Goal: Task Accomplishment & Management: Complete application form

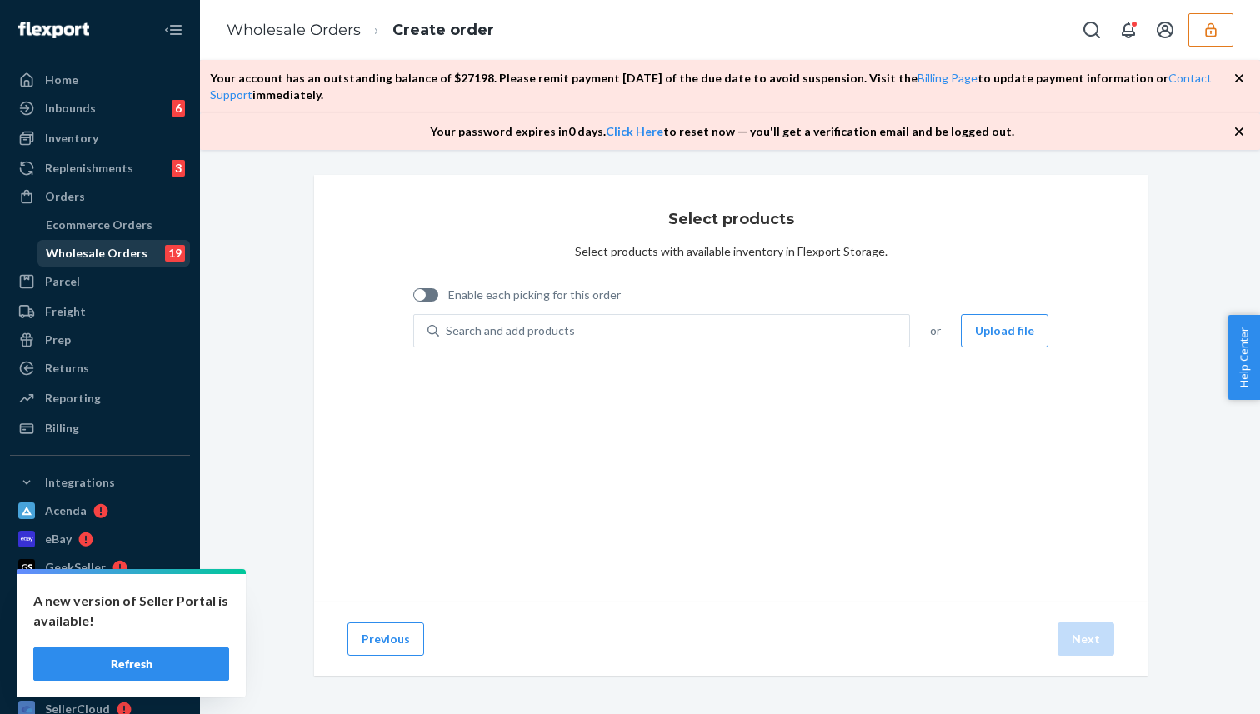
click at [90, 255] on div "Wholesale Orders" at bounding box center [97, 253] width 102 height 17
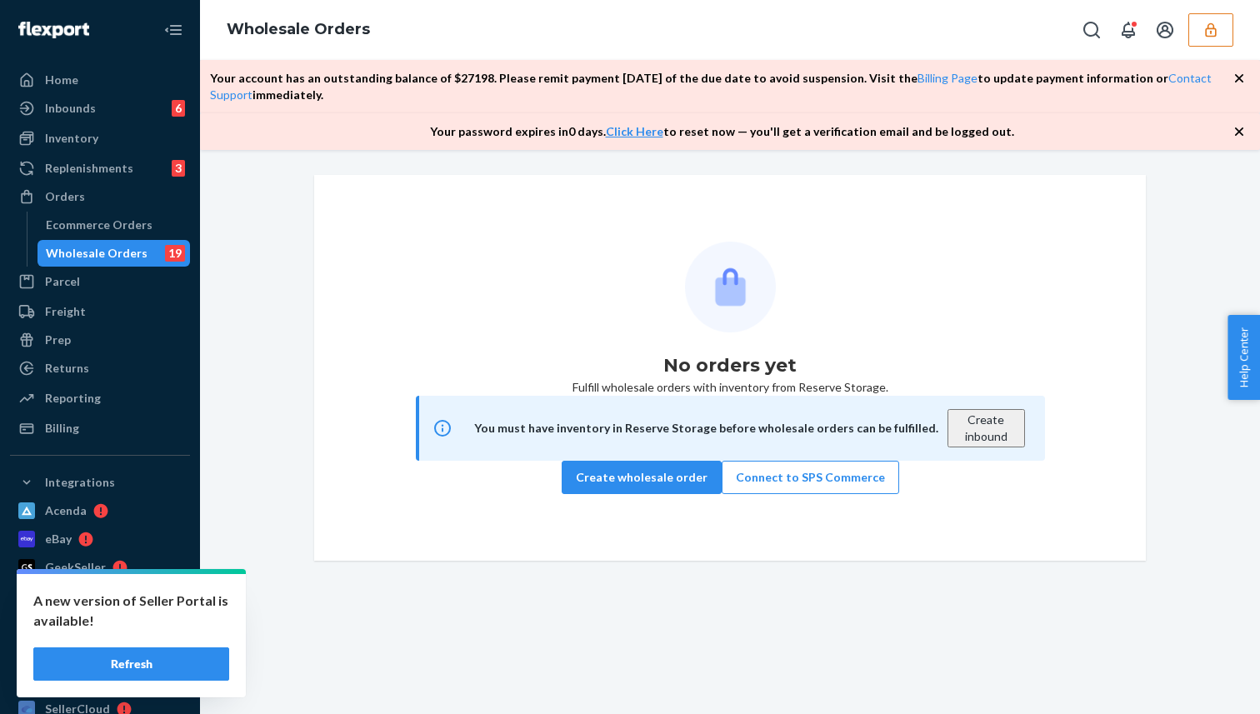
click at [1214, 27] on icon "button" at bounding box center [1210, 29] width 11 height 14
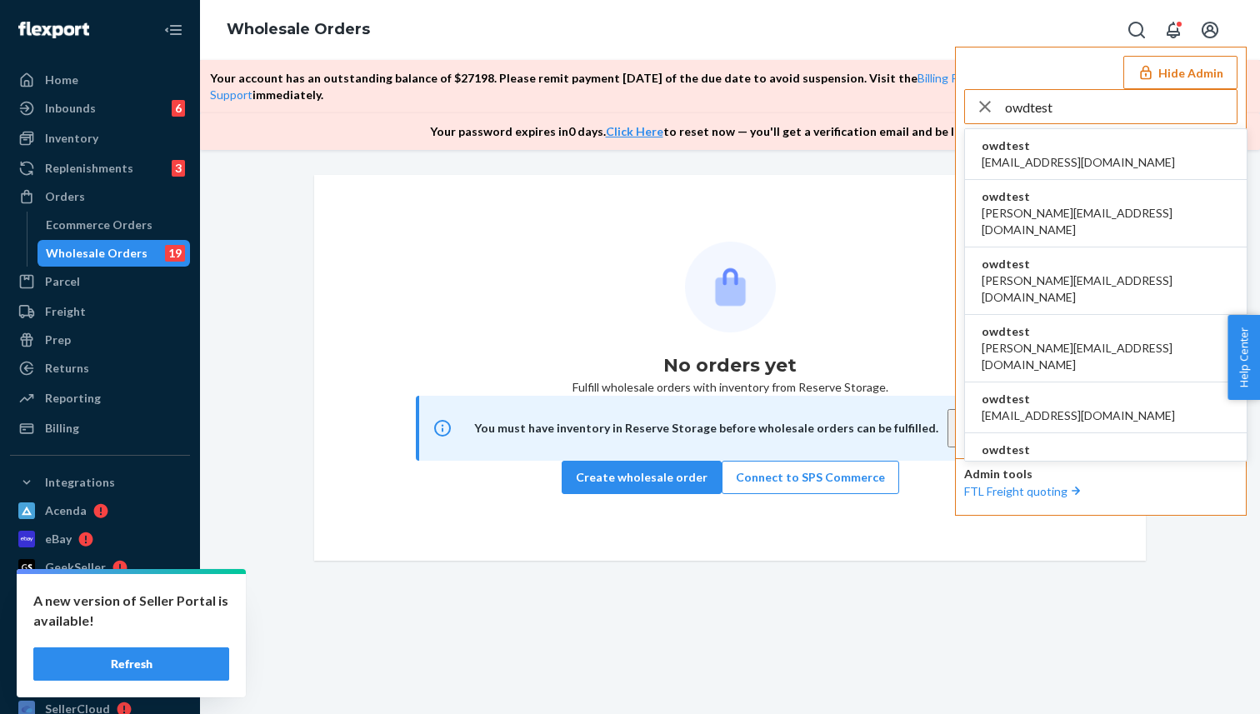
type input "owdtest"
click at [1087, 157] on span "asharma2@flexport.com" at bounding box center [1078, 162] width 193 height 17
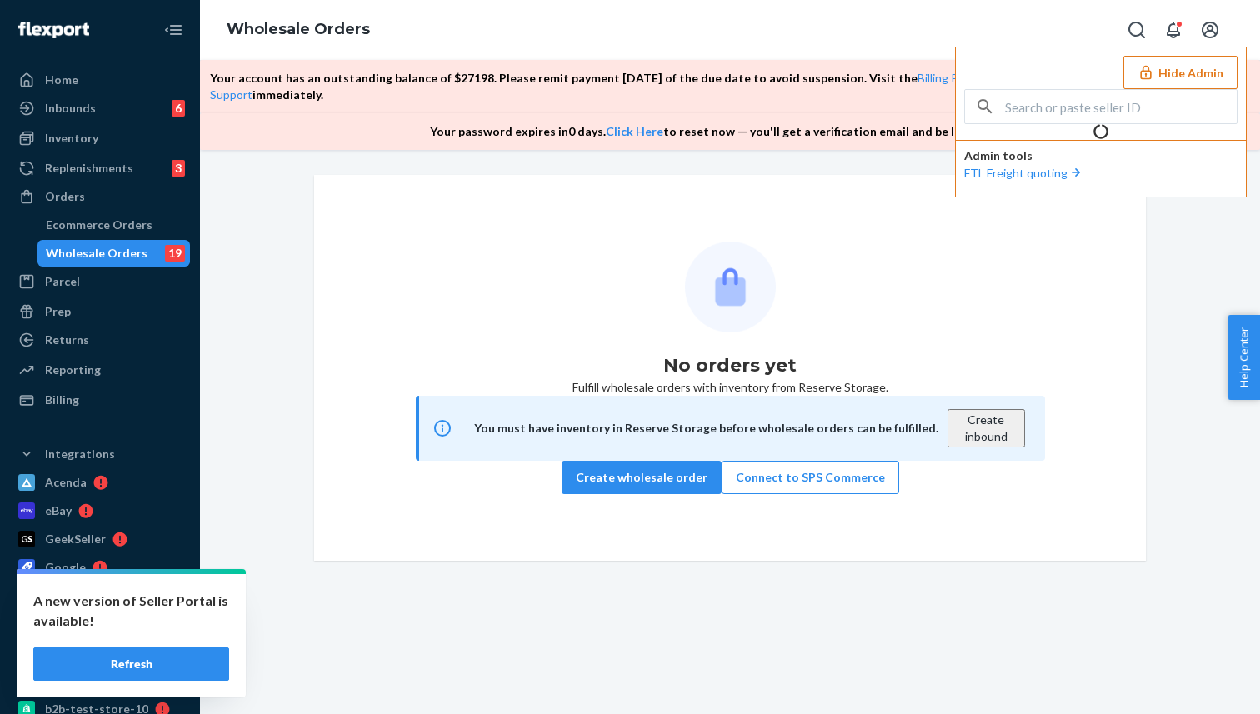
click at [395, 205] on div "No orders yet Fulfill wholesale orders with inventory from Reserve Storage. You…" at bounding box center [730, 368] width 832 height 386
click at [127, 248] on div "Wholesale Orders" at bounding box center [97, 253] width 102 height 17
click at [145, 665] on button "Refresh" at bounding box center [131, 663] width 196 height 33
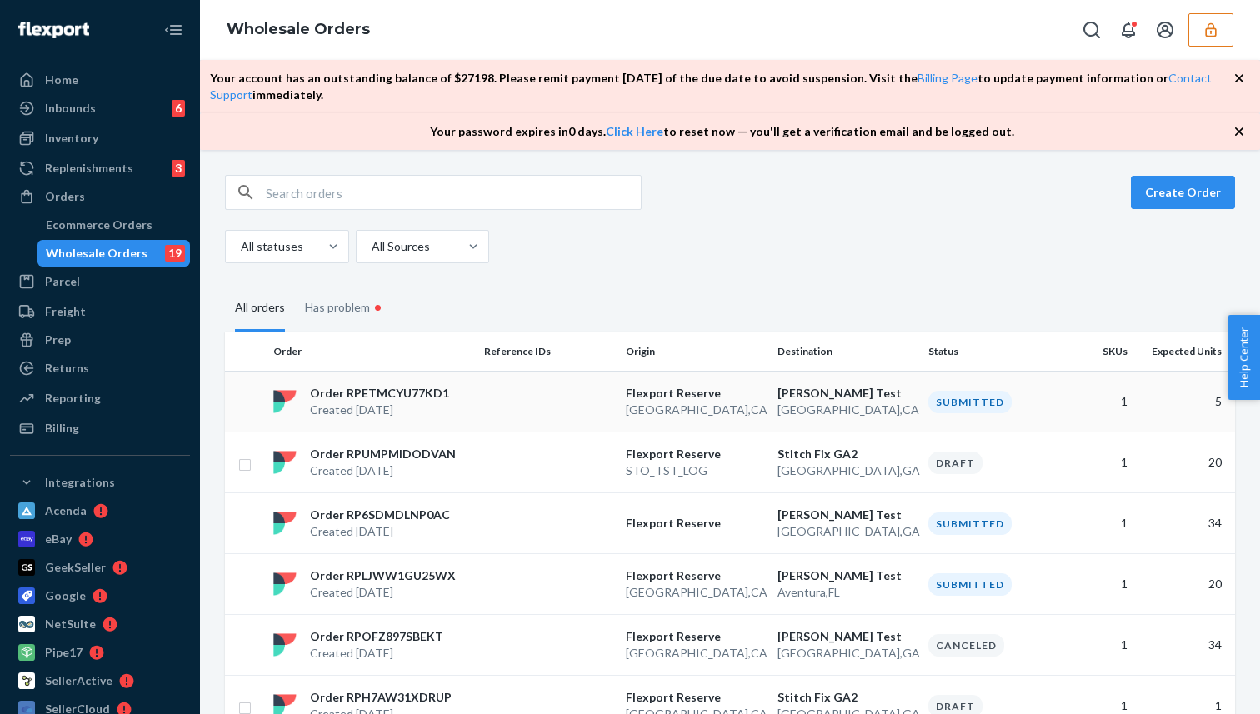
click at [503, 392] on td at bounding box center [548, 402] width 142 height 61
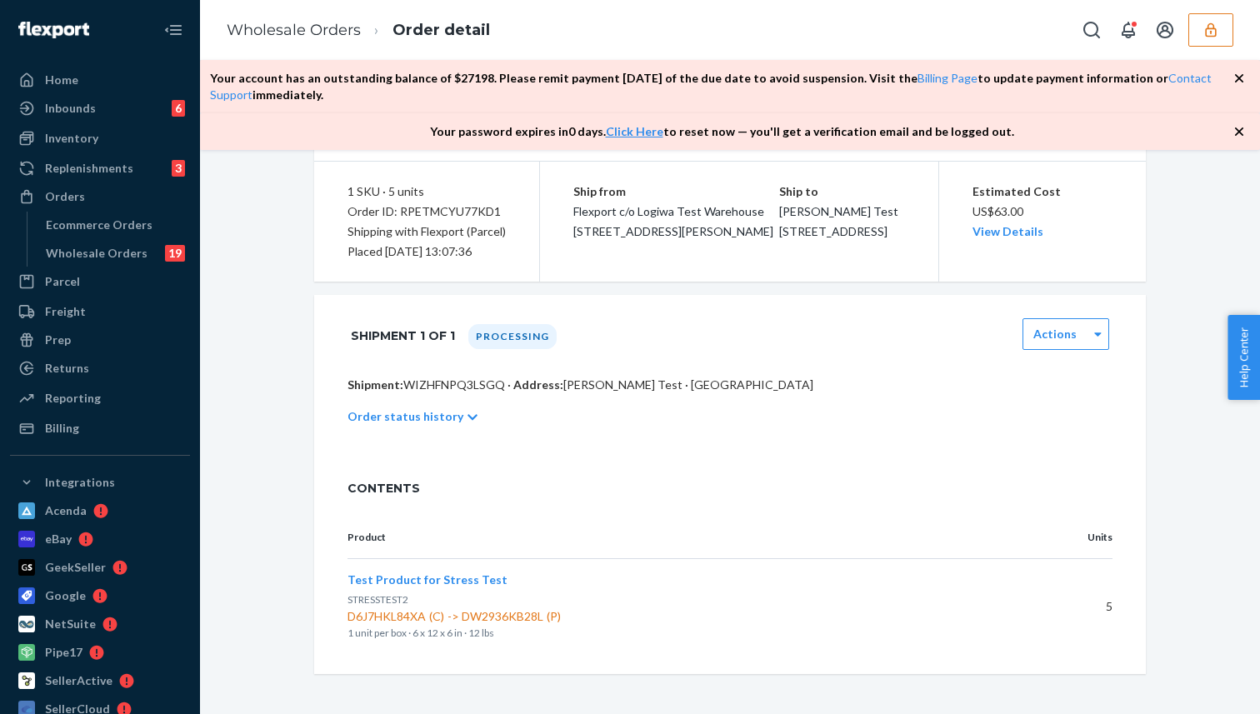
scroll to position [158, 0]
click at [1042, 328] on label "Actions" at bounding box center [1054, 334] width 43 height 17
click at [885, 435] on div "Order status history" at bounding box center [729, 416] width 765 height 47
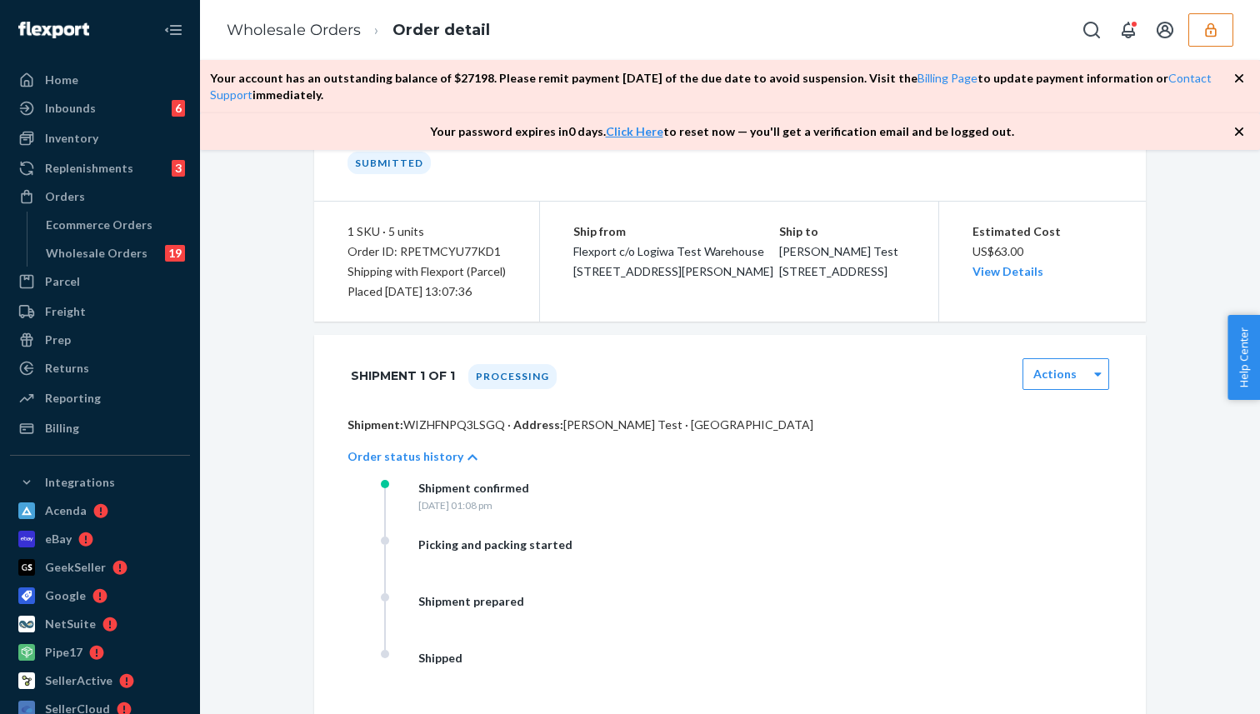
scroll to position [0, 0]
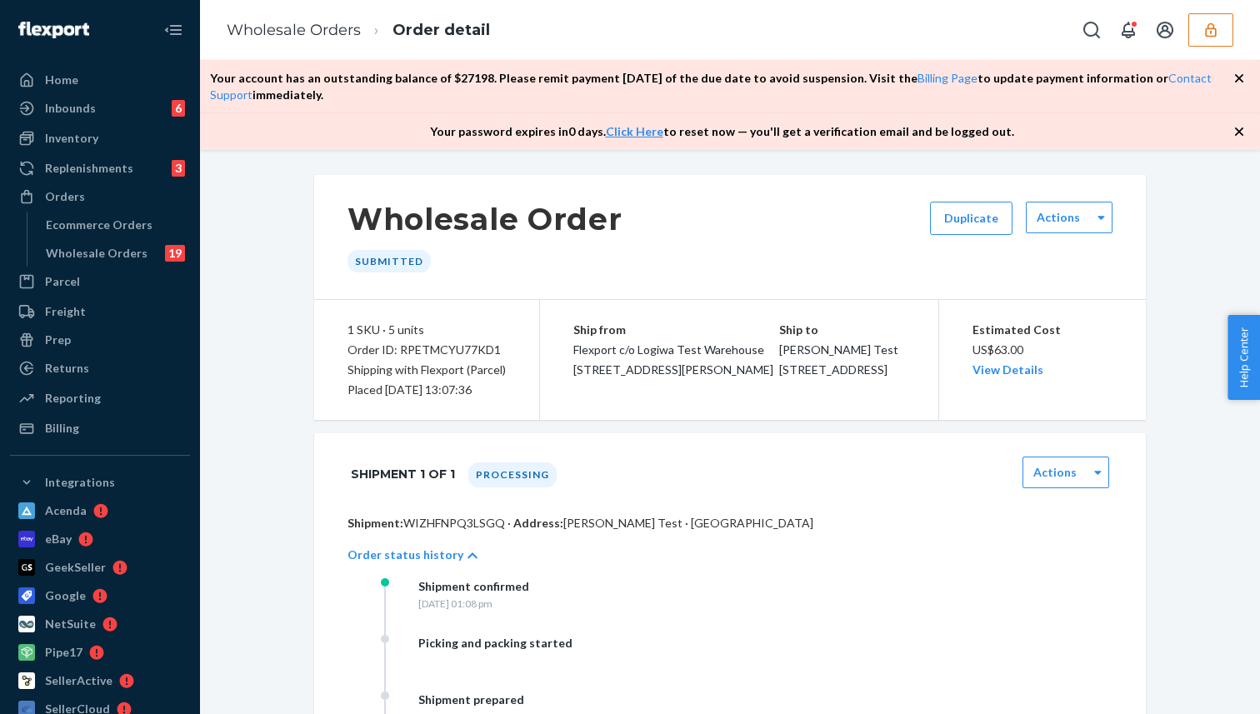
click at [739, 229] on div "Wholesale Order Submitted Duplicate Actions" at bounding box center [730, 237] width 832 height 125
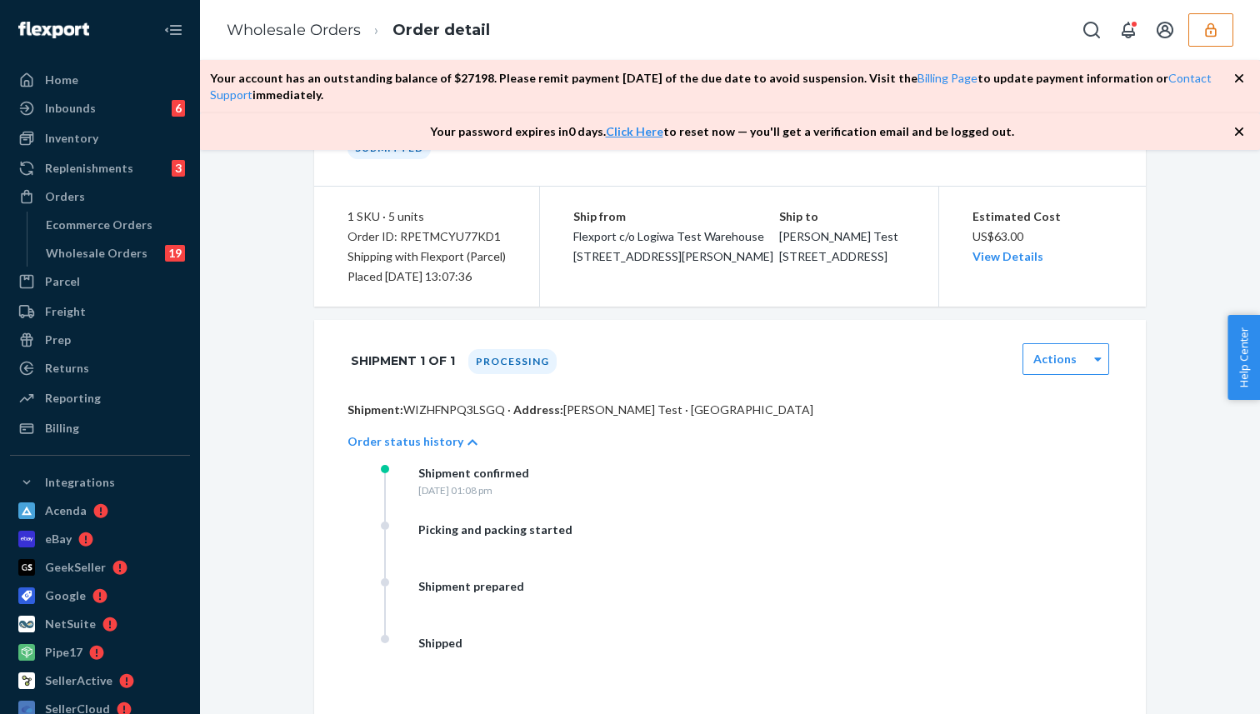
scroll to position [385, 0]
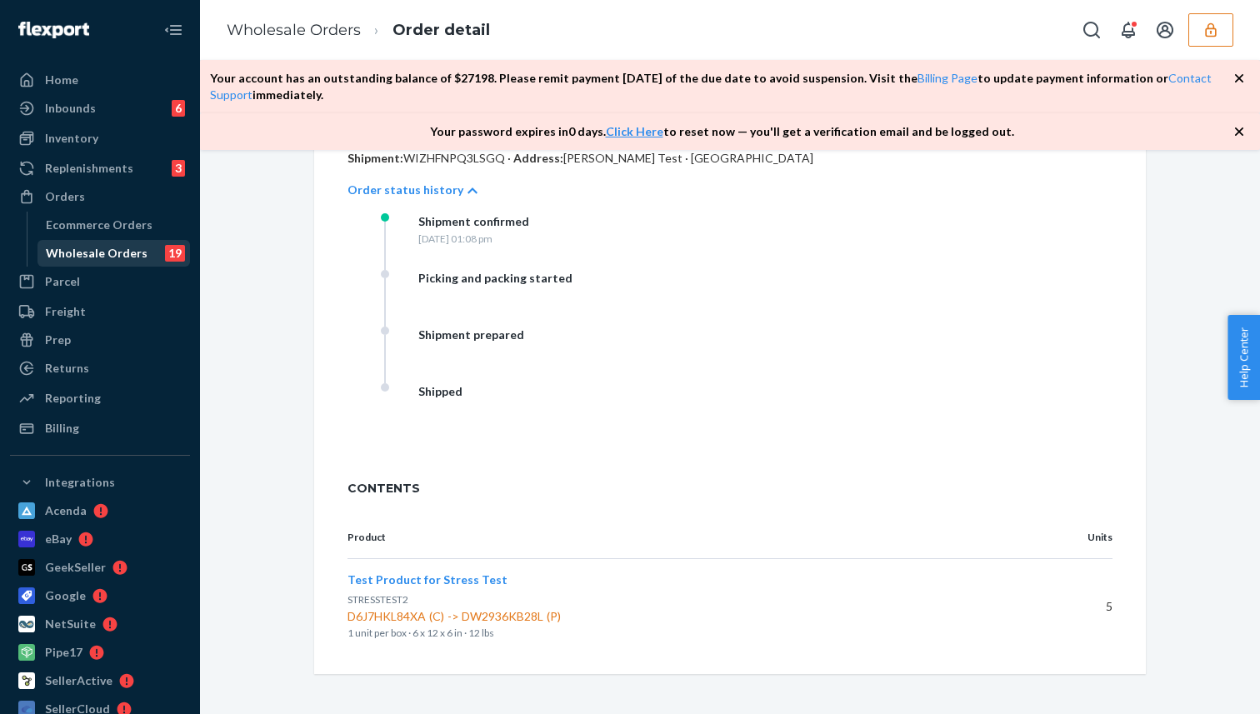
click at [108, 249] on div "Wholesale Orders" at bounding box center [97, 253] width 102 height 17
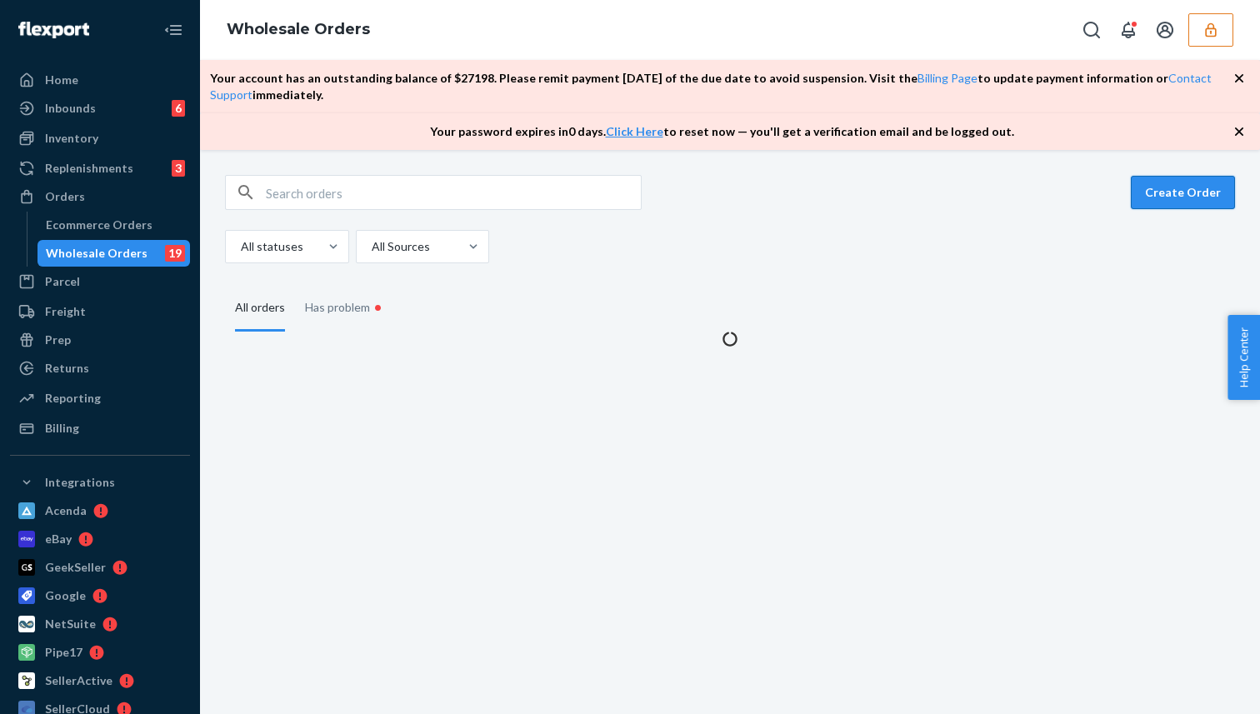
click at [1205, 197] on button "Create Order" at bounding box center [1183, 192] width 104 height 33
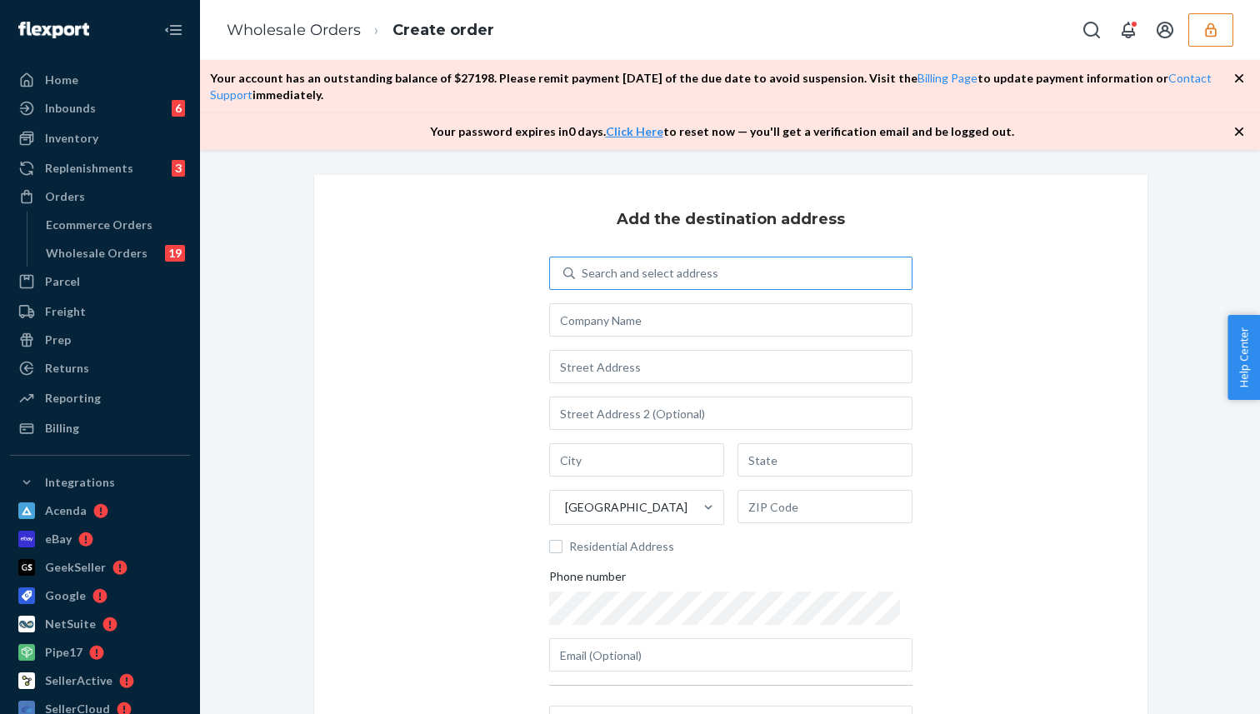
click at [627, 276] on div "Search and select address" at bounding box center [650, 273] width 137 height 17
click at [583, 276] on input "Search and select address" at bounding box center [583, 273] width 2 height 17
type input "s"
type input "[PERSON_NAME] test"
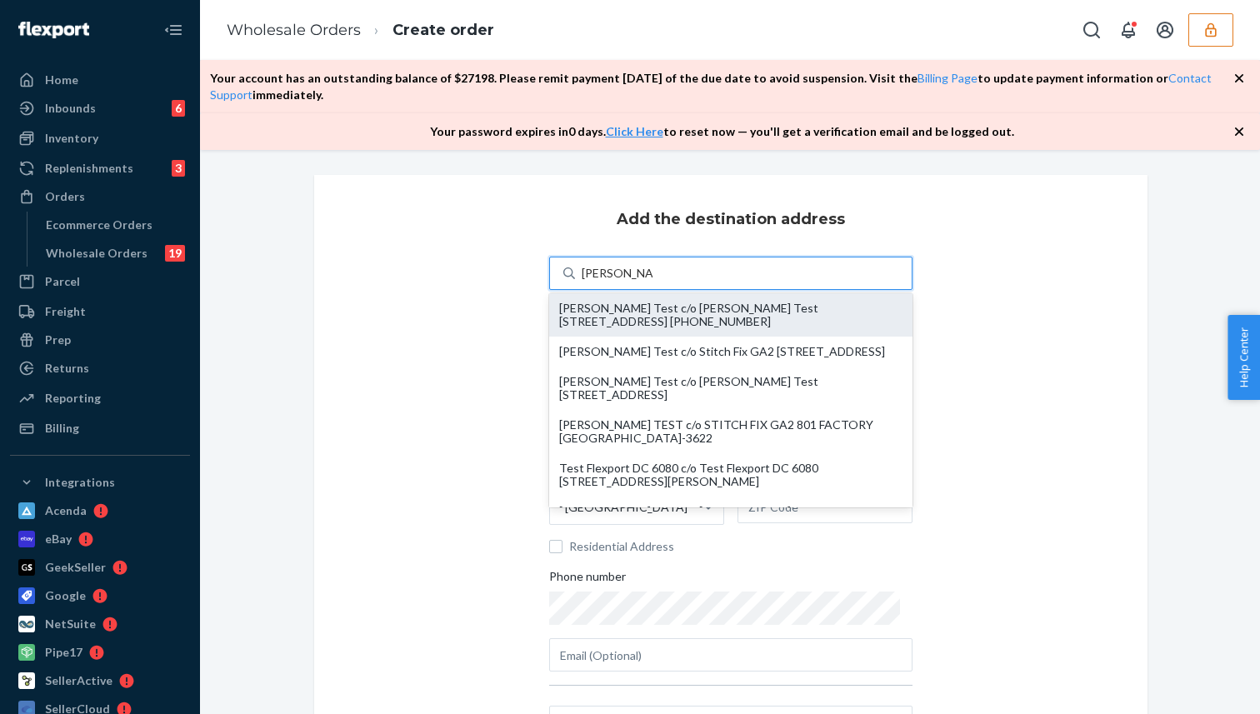
click at [637, 311] on div "[PERSON_NAME] Test c/o [PERSON_NAME] Test [STREET_ADDRESS] [PHONE_NUMBER]" at bounding box center [730, 315] width 343 height 27
click at [637, 282] on input "[PERSON_NAME] test" at bounding box center [617, 273] width 71 height 17
type input "[PERSON_NAME] Test"
type input "[STREET_ADDRESS]"
type input "[GEOGRAPHIC_DATA]"
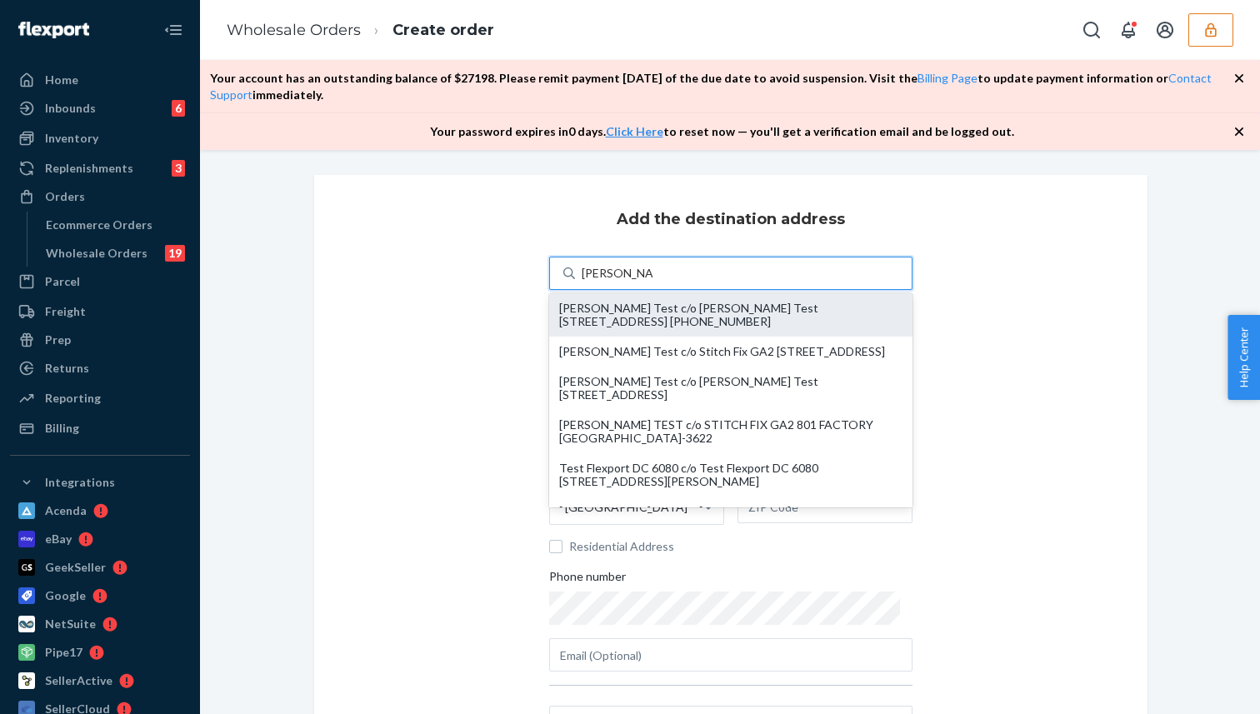
type input "CA"
type input "94108"
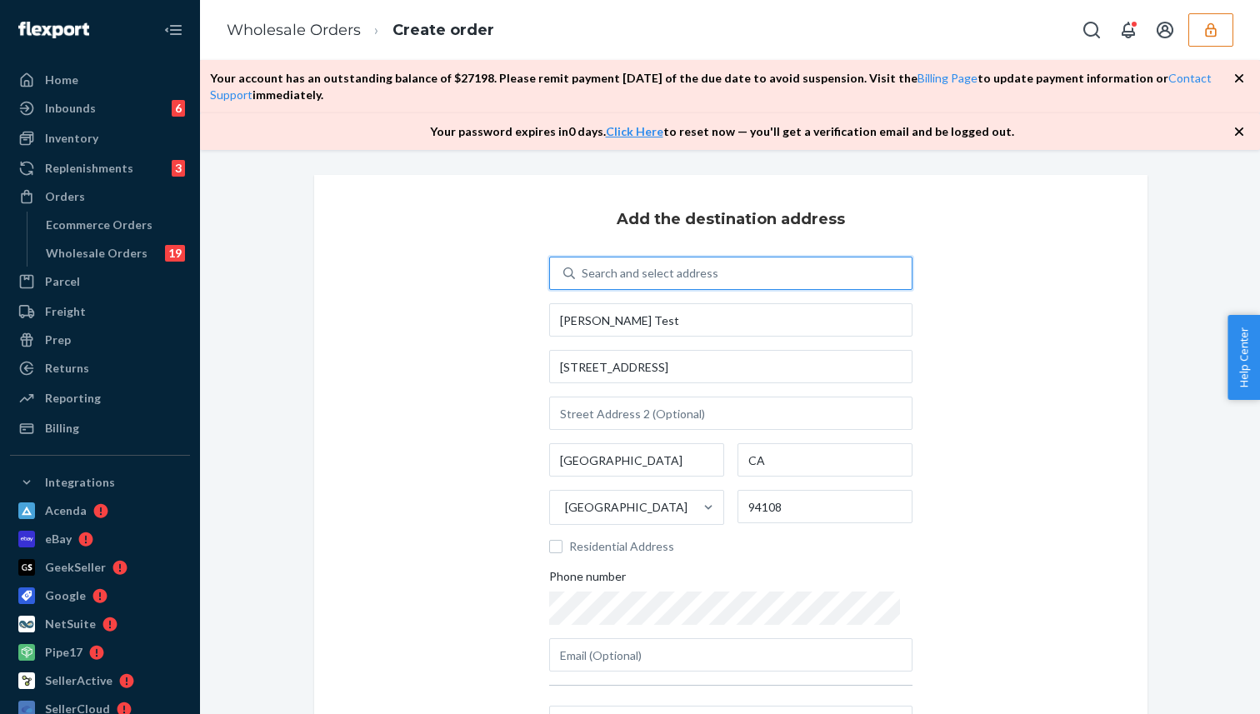
scroll to position [229, 0]
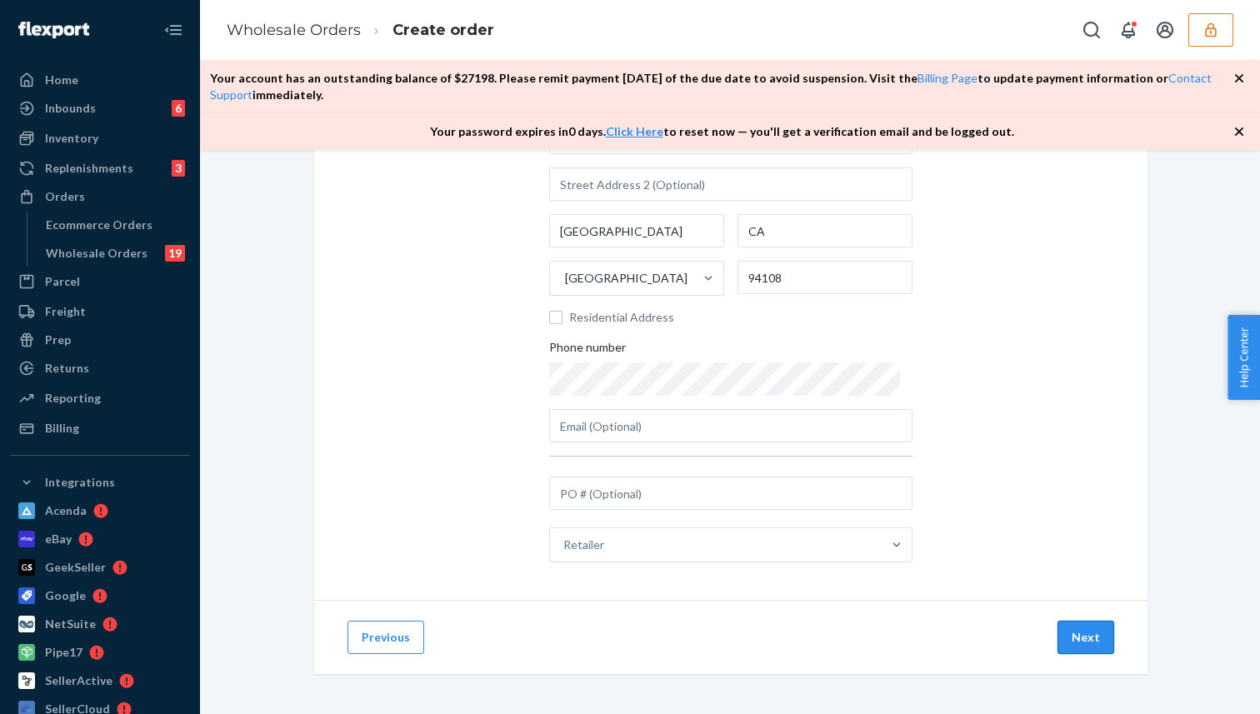
click at [1080, 643] on button "Next" at bounding box center [1085, 637] width 57 height 33
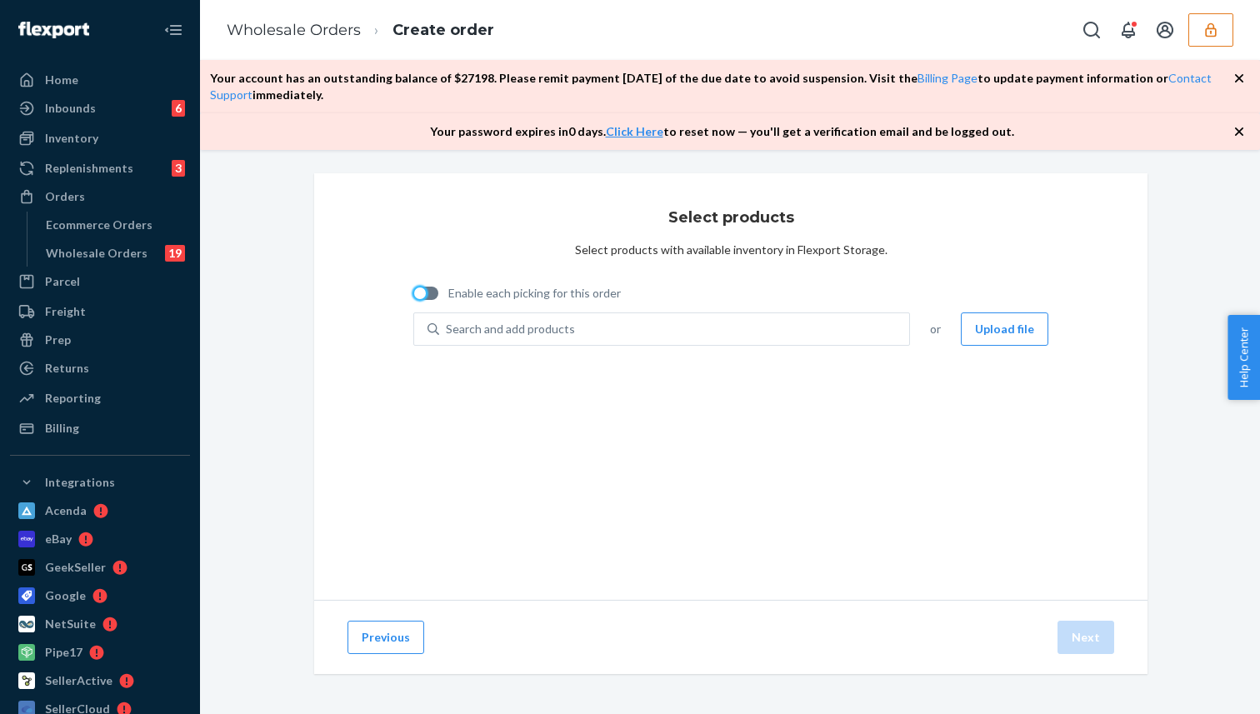
click at [421, 295] on div at bounding box center [420, 293] width 12 height 12
checkbox input "true"
click at [462, 319] on div "Search and add products" at bounding box center [674, 329] width 470 height 30
click at [447, 321] on input "Search and add products" at bounding box center [447, 329] width 2 height 17
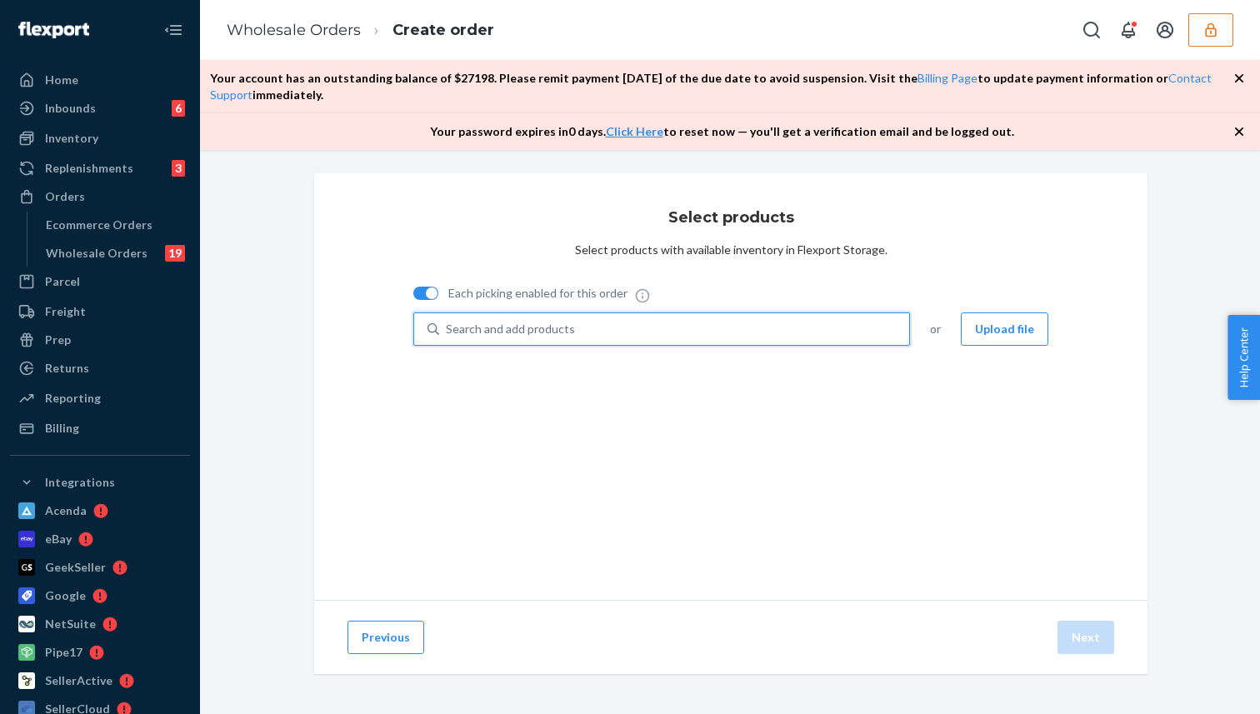
paste input "DW2936KB28L"
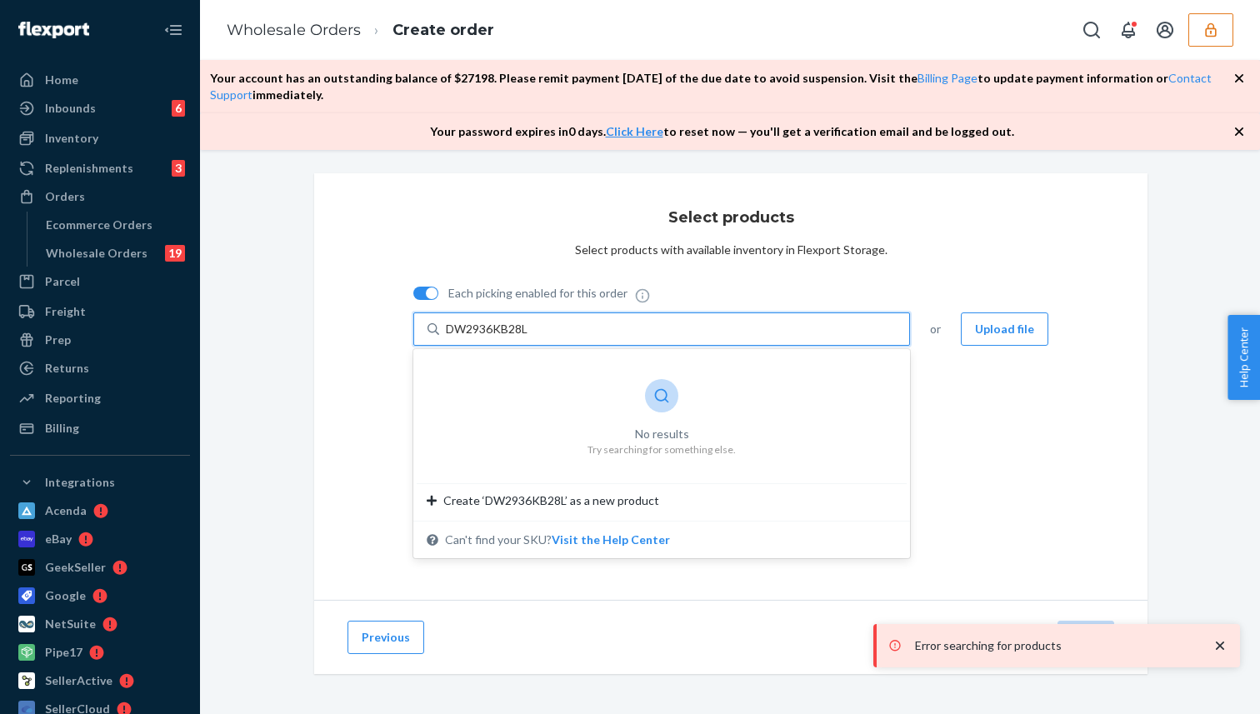
type input "DW2936KB28L"
click at [429, 295] on div at bounding box center [432, 293] width 12 height 12
checkbox input "false"
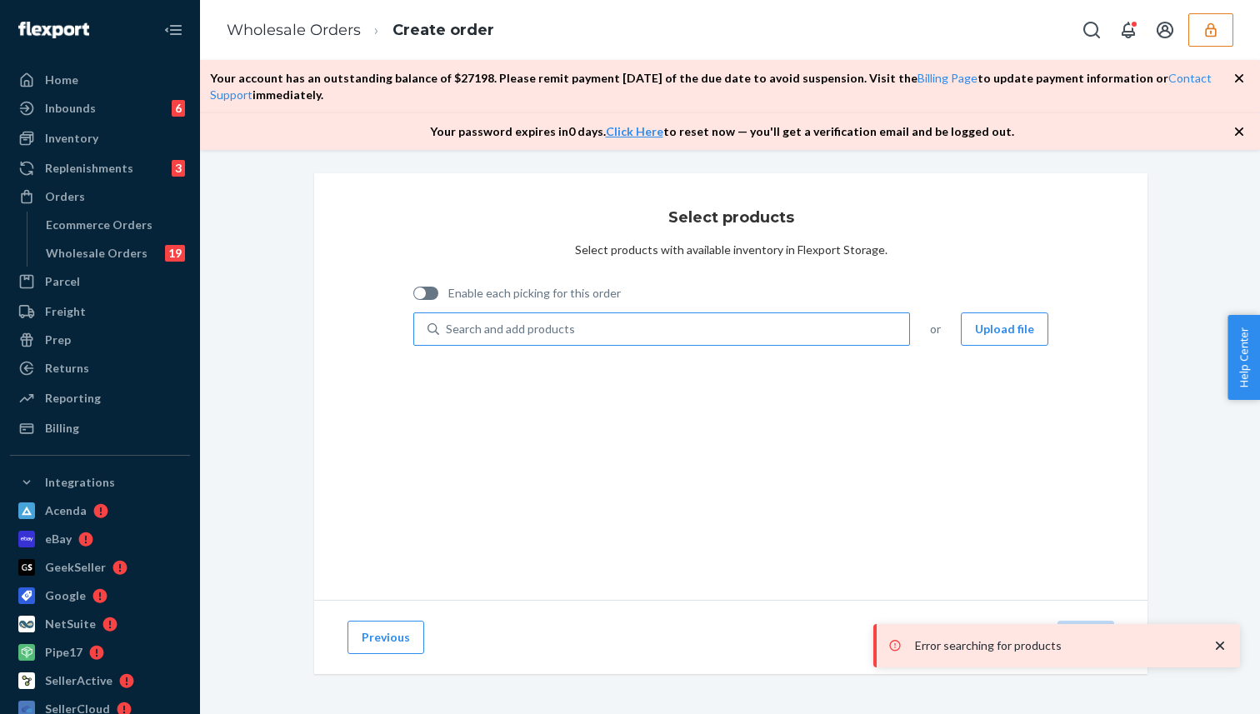
click at [462, 322] on div "Search and add products" at bounding box center [510, 329] width 129 height 17
click at [447, 322] on input "Search and add products" at bounding box center [447, 329] width 2 height 17
paste input "DW2936KB28L"
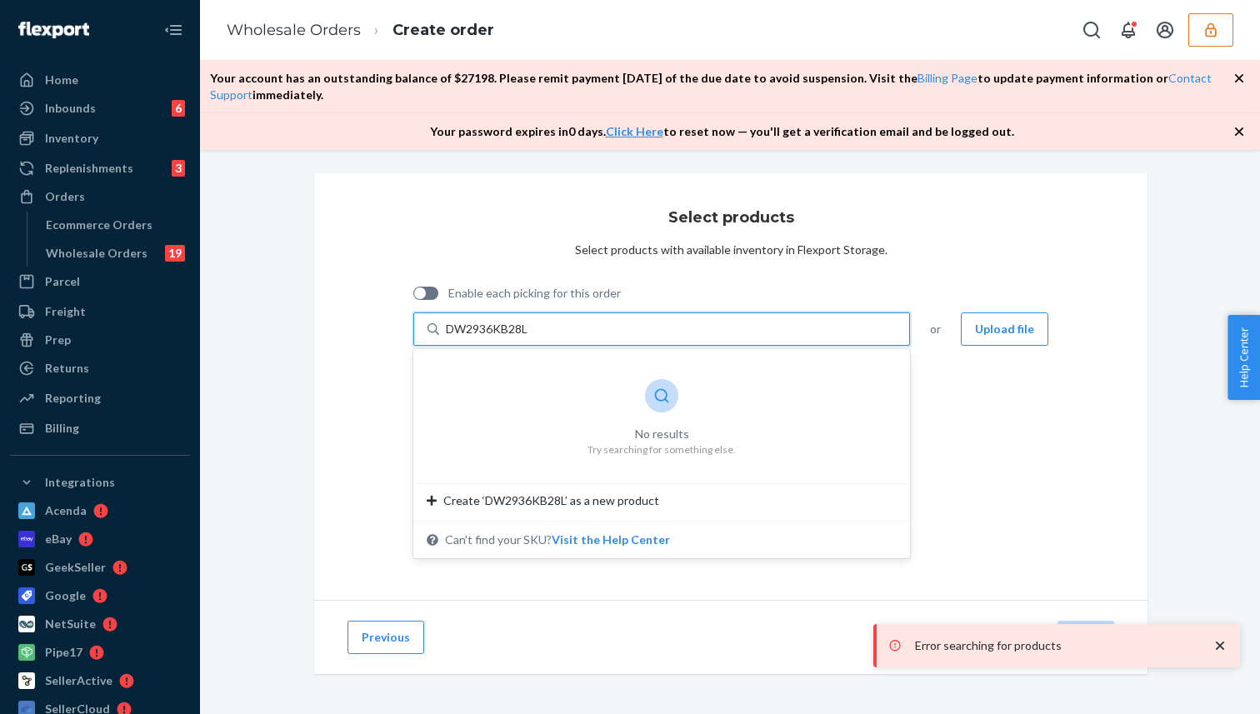
type input "DW2936KB28L"
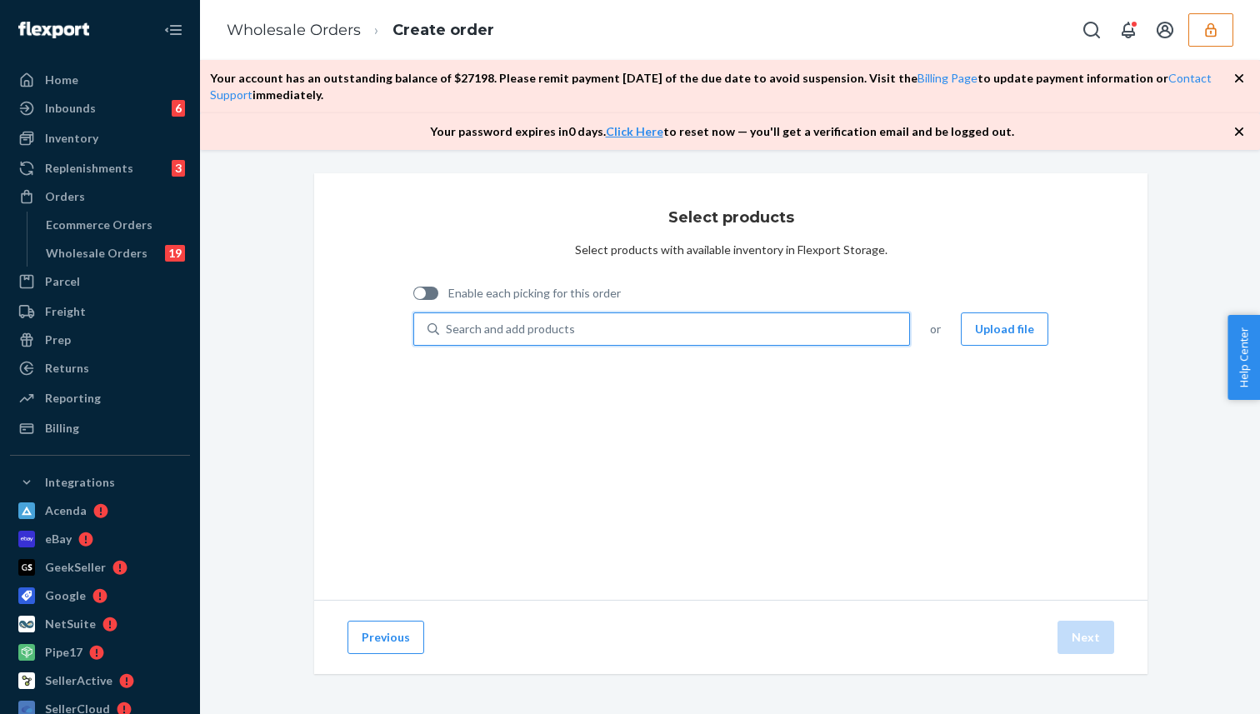
click at [603, 326] on div "Search and add products" at bounding box center [674, 329] width 470 height 30
click at [447, 326] on input "0 results available. Select is focused ,type to refine list, press Down to open…" at bounding box center [447, 329] width 2 height 17
paste input "D6J7HKL84XA"
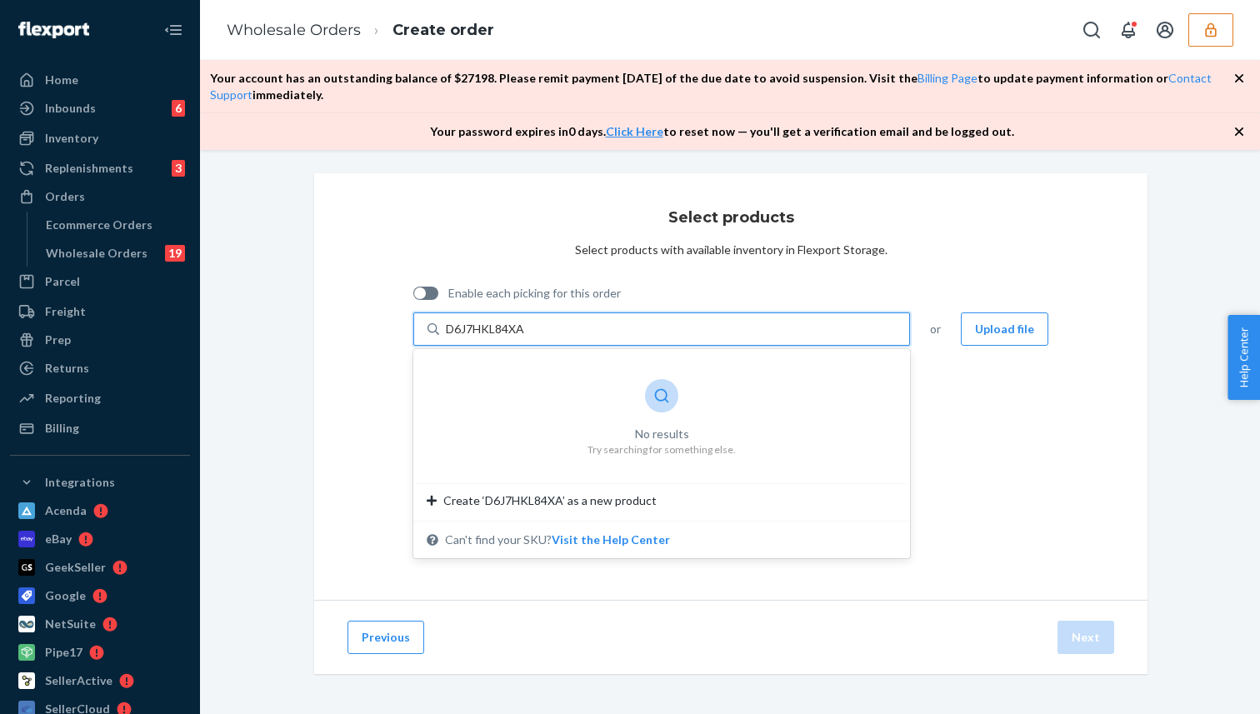
type input "D6J7HKL84XA"
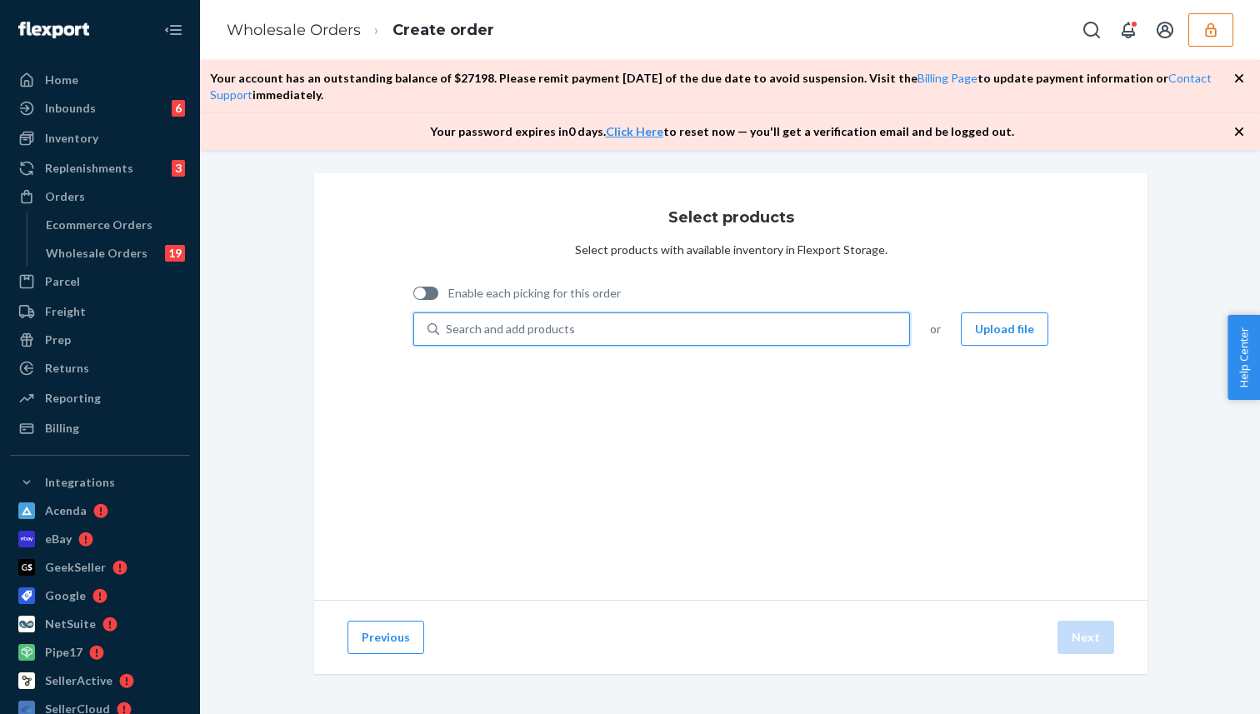
click at [518, 330] on div "Search and add products" at bounding box center [510, 329] width 129 height 17
click at [447, 330] on input "0 results available. Select is focused ,type to refine list, press Down to open…" at bounding box center [447, 329] width 2 height 17
paste input "DW2936KB28L"
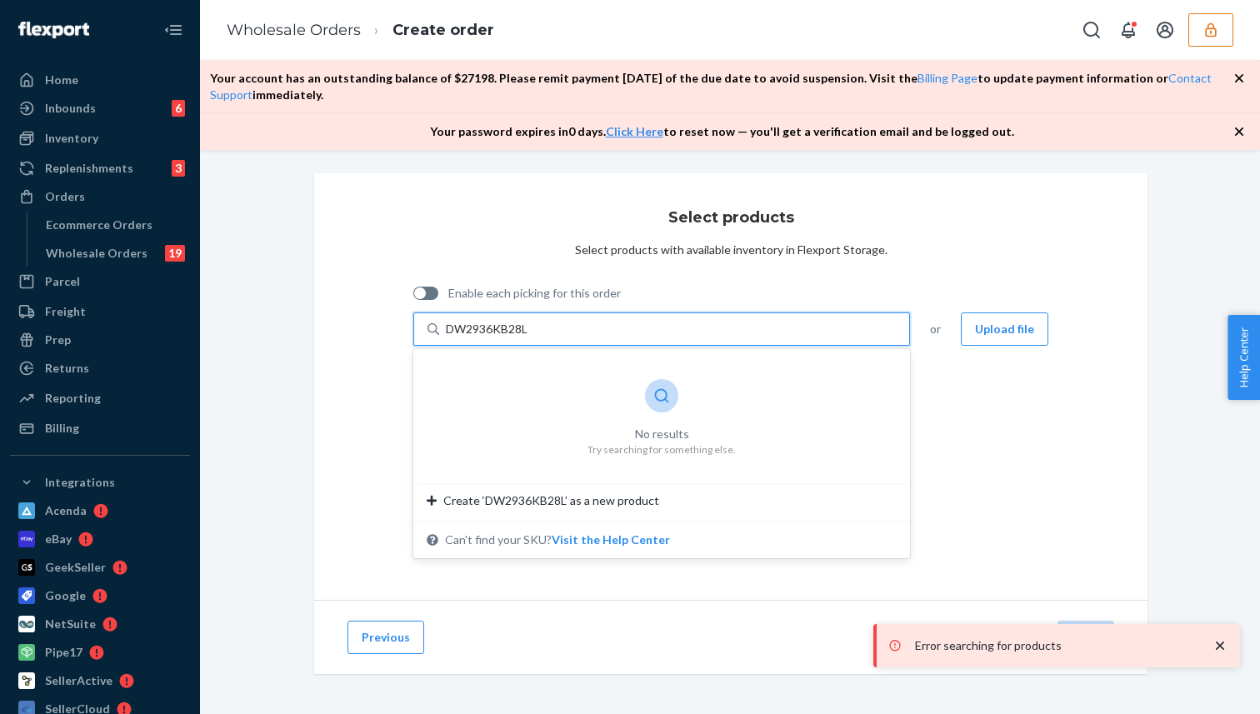
type input "DW2936KB28L"
click at [342, 387] on div "Select products Select products with available inventory in Flexport Storage. E…" at bounding box center [730, 386] width 833 height 427
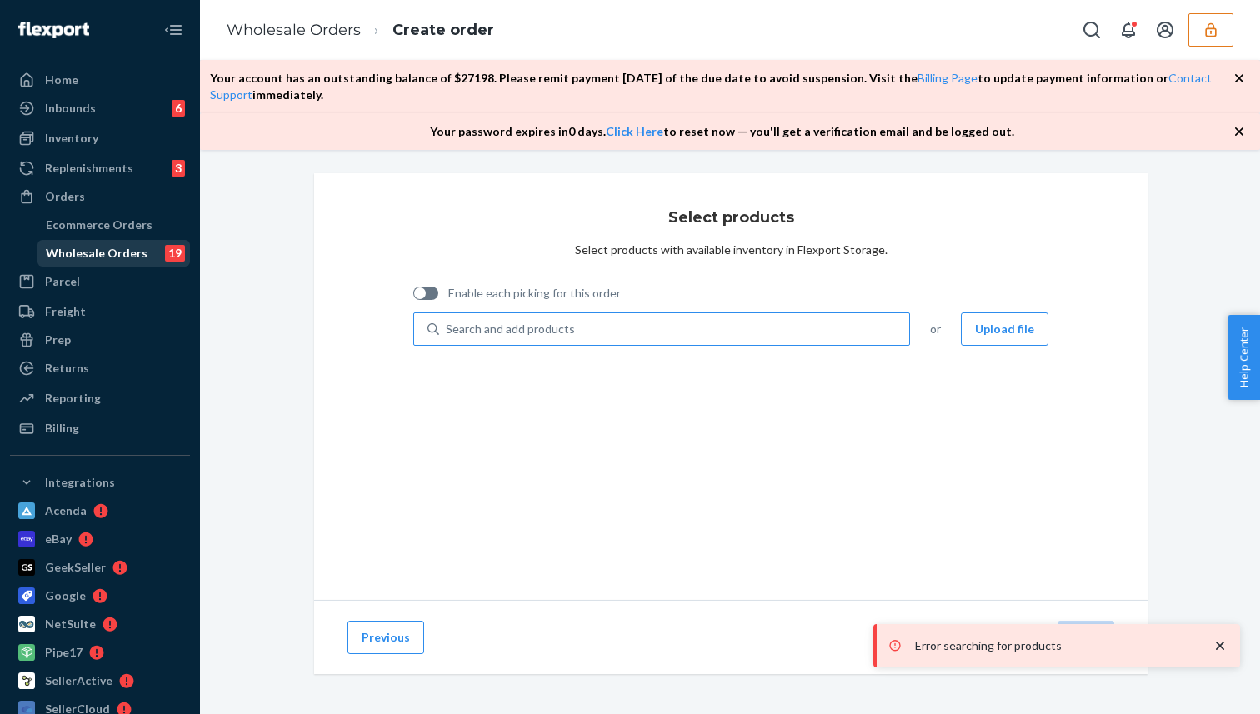
click at [103, 252] on div "Wholesale Orders" at bounding box center [97, 253] width 102 height 17
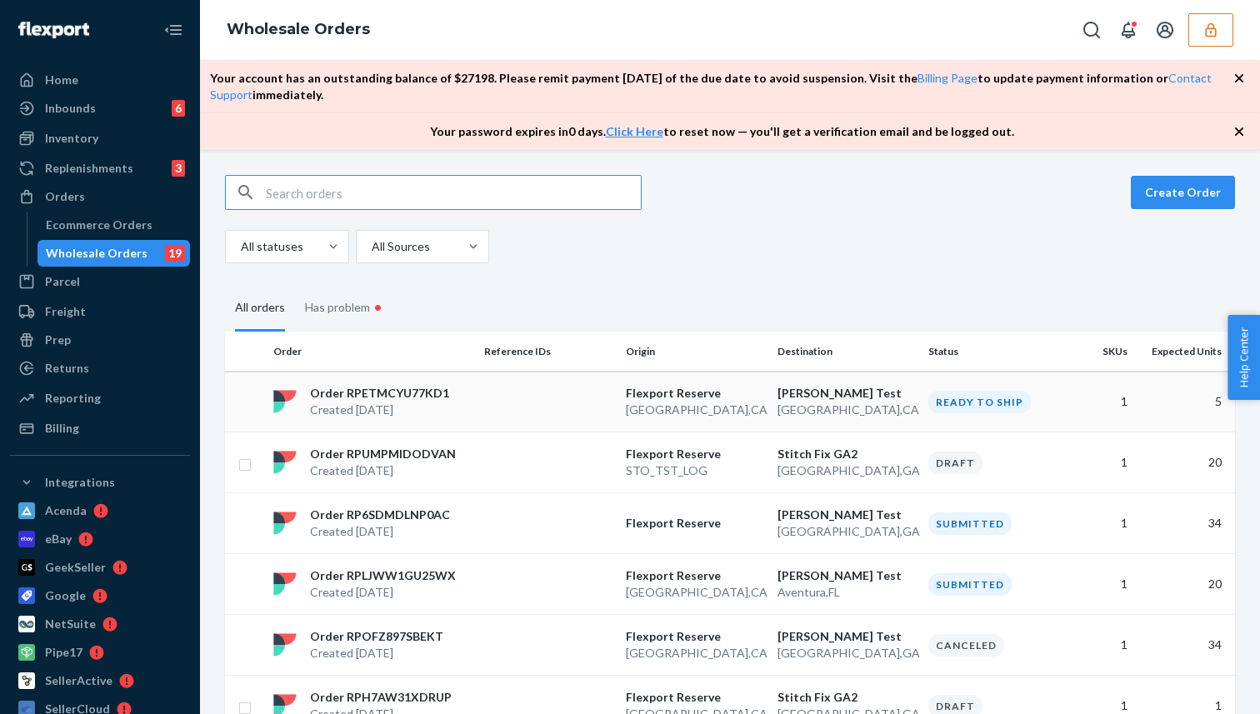
click at [499, 396] on td at bounding box center [548, 402] width 142 height 61
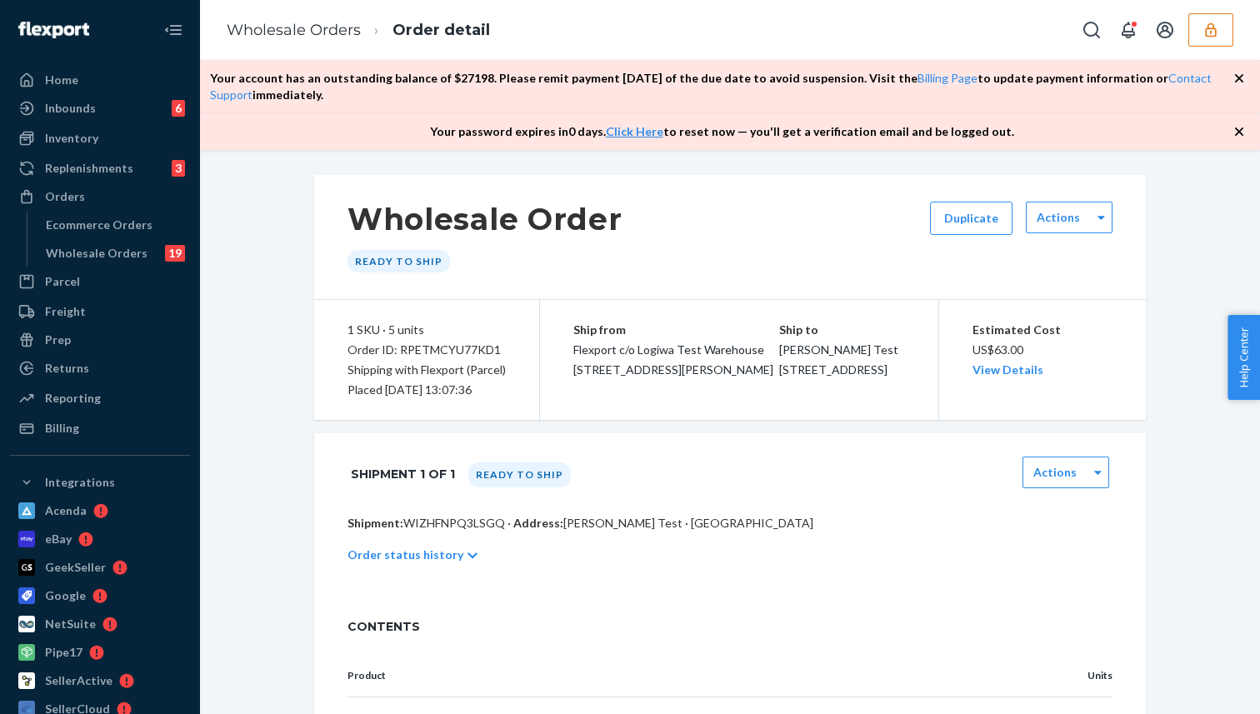
scroll to position [158, 0]
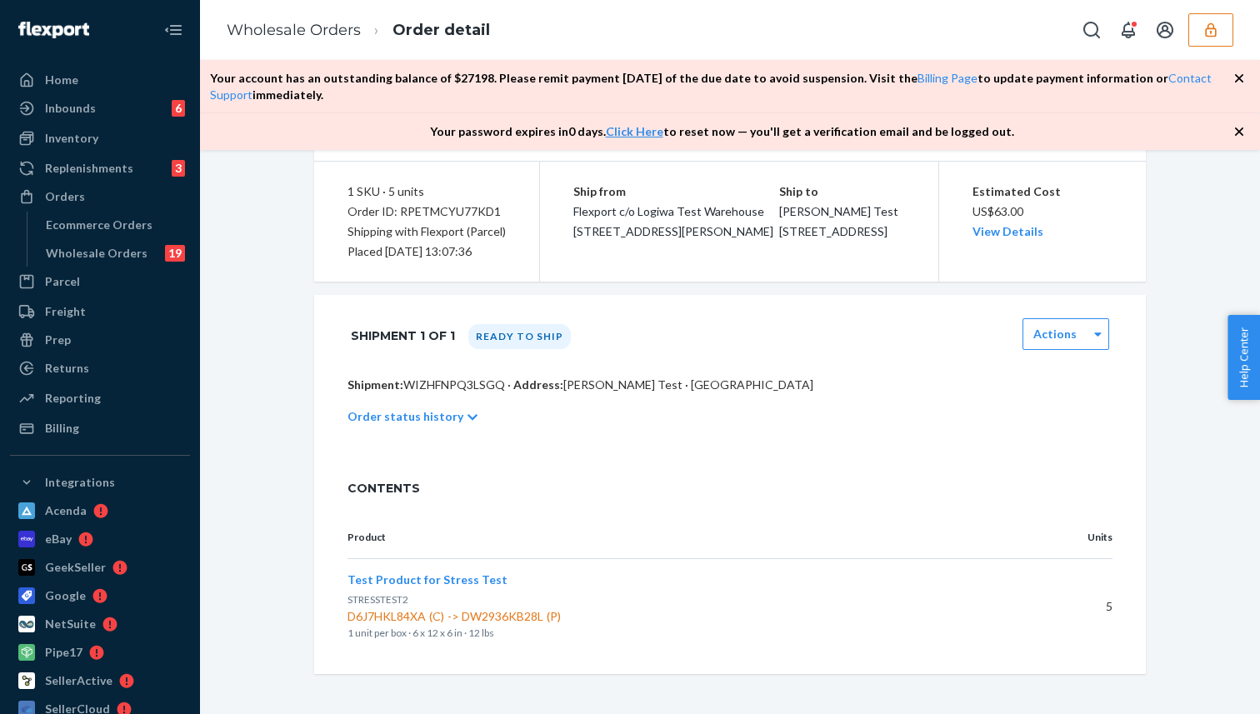
drag, startPoint x: 347, startPoint y: 581, endPoint x: 443, endPoint y: 580, distance: 95.8
click at [443, 580] on span "Test Product for Stress Test" at bounding box center [427, 579] width 160 height 14
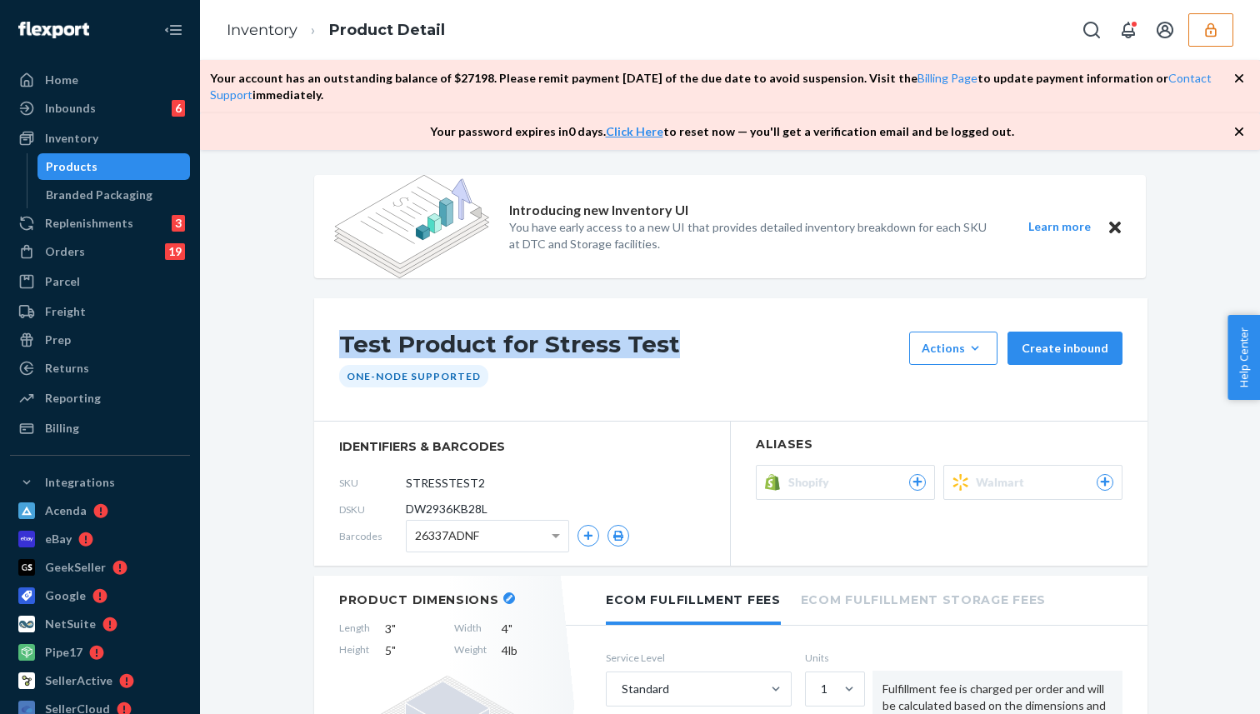
drag, startPoint x: 343, startPoint y: 344, endPoint x: 680, endPoint y: 343, distance: 336.7
click at [680, 343] on h1 "Test Product for Stress Test" at bounding box center [620, 348] width 562 height 33
copy h1 "Test Product for Stress Test"
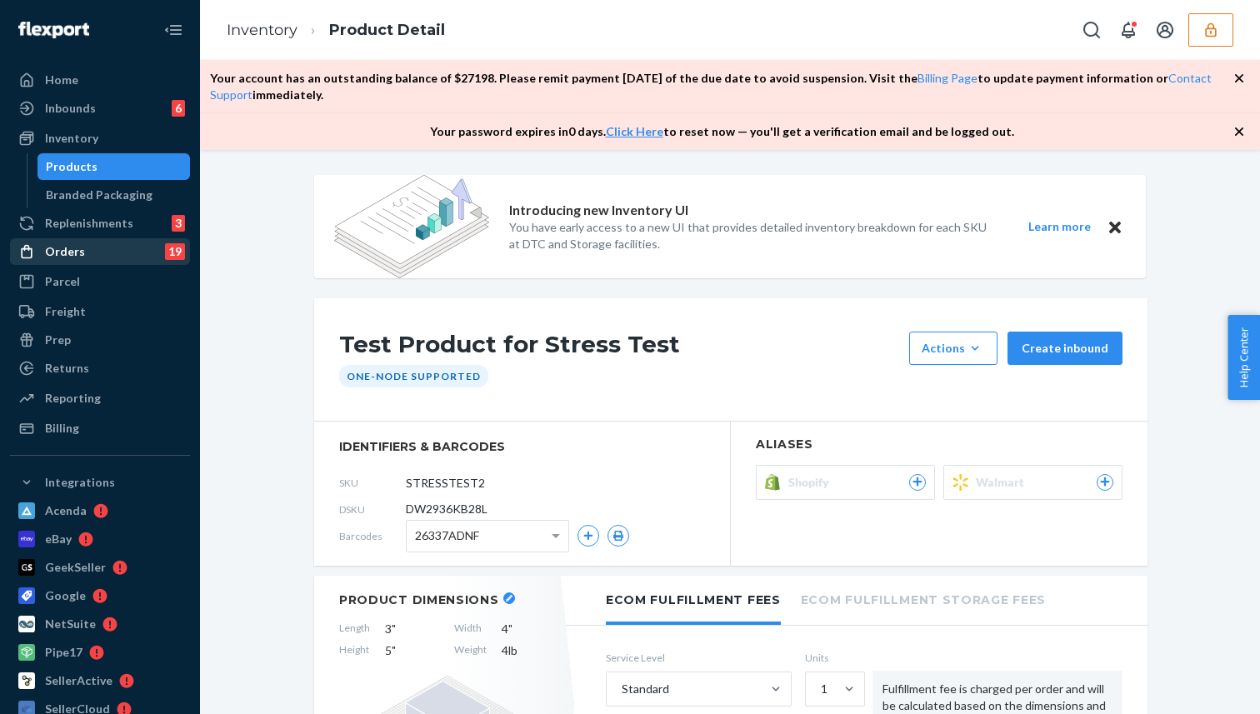
click at [102, 252] on div "Orders 19" at bounding box center [100, 251] width 177 height 23
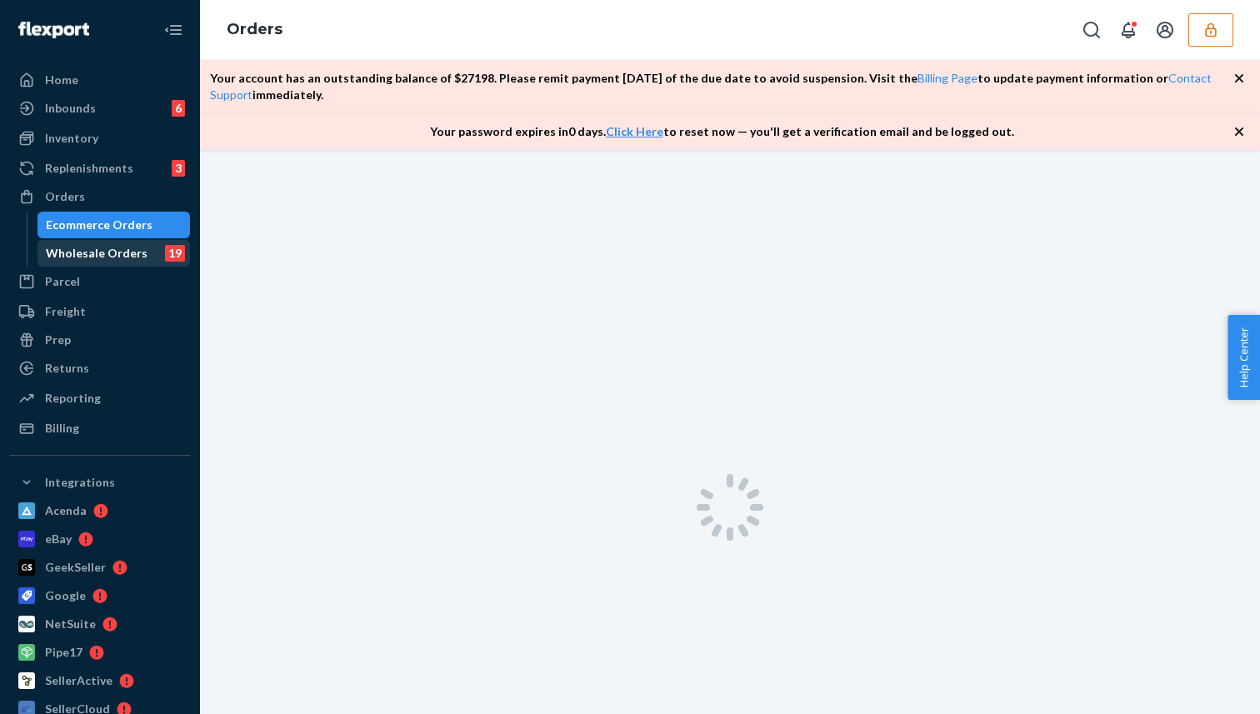
click at [89, 258] on div "Wholesale Orders" at bounding box center [97, 253] width 102 height 17
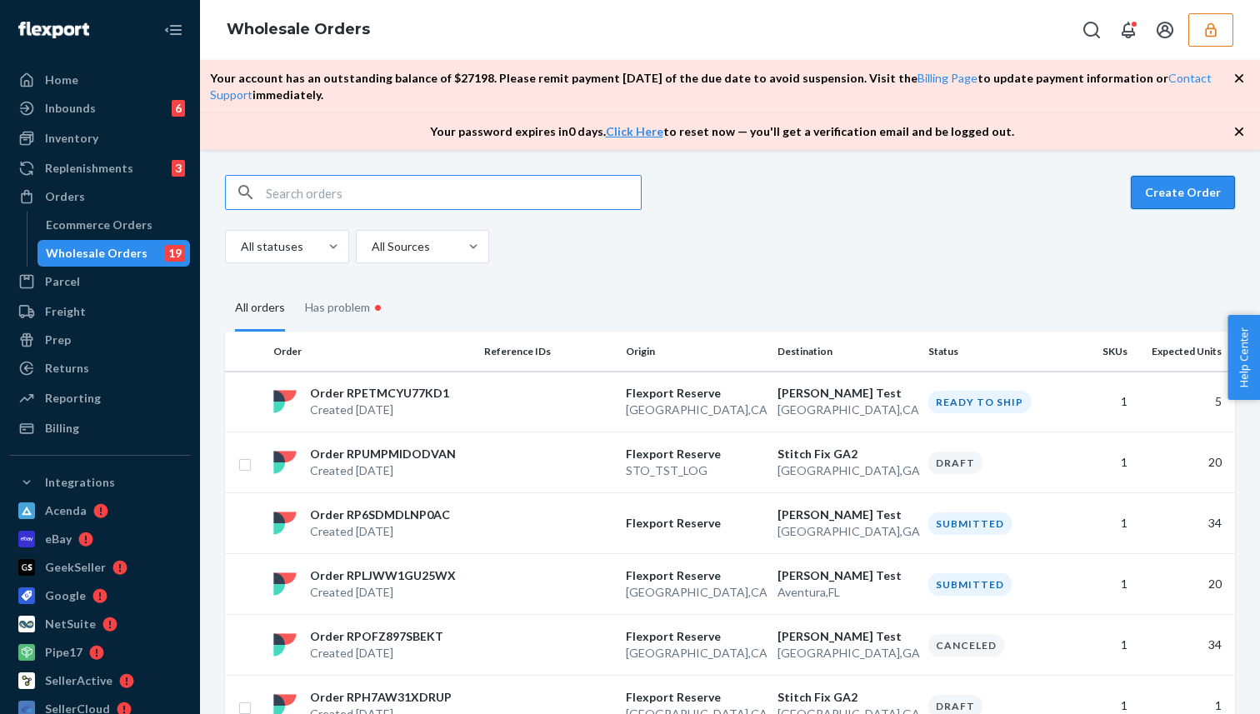
click at [1197, 189] on button "Create Order" at bounding box center [1183, 192] width 104 height 33
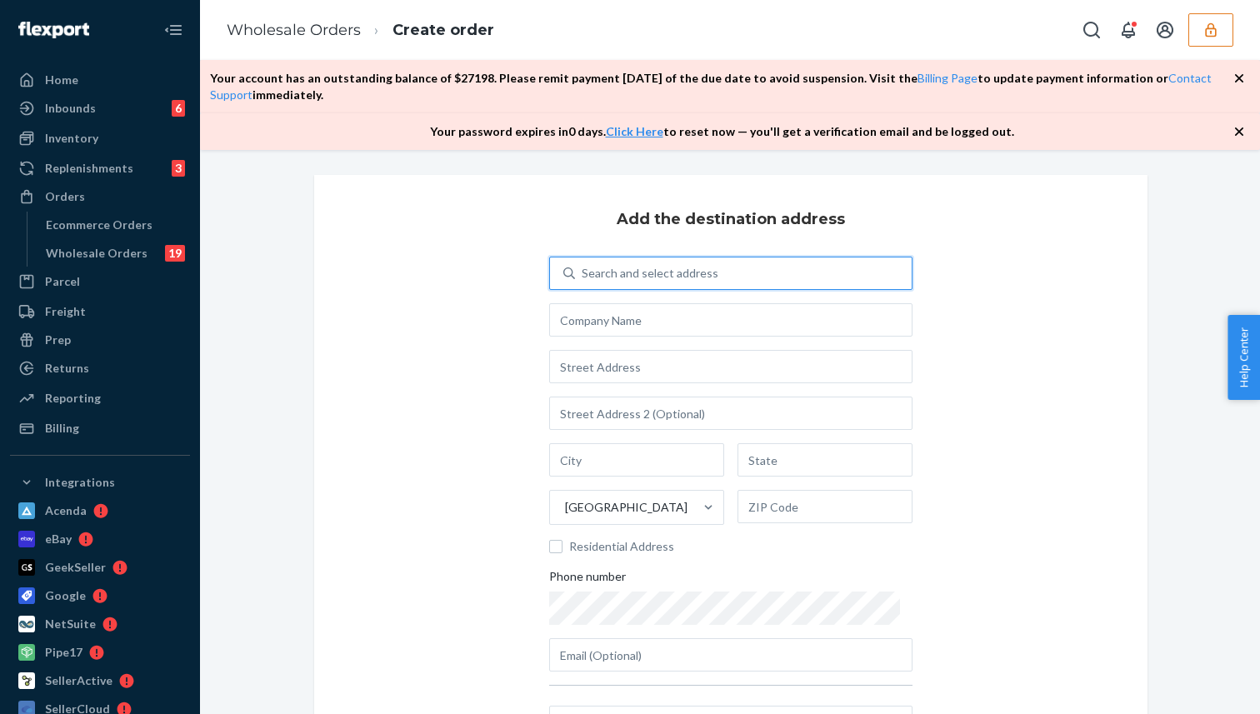
click at [707, 270] on div "Search and select address" at bounding box center [650, 273] width 137 height 17
click at [583, 270] on input "0 results available. Use Up and Down to choose options, press Enter to select t…" at bounding box center [583, 273] width 2 height 17
type input "[PERSON_NAME] te"
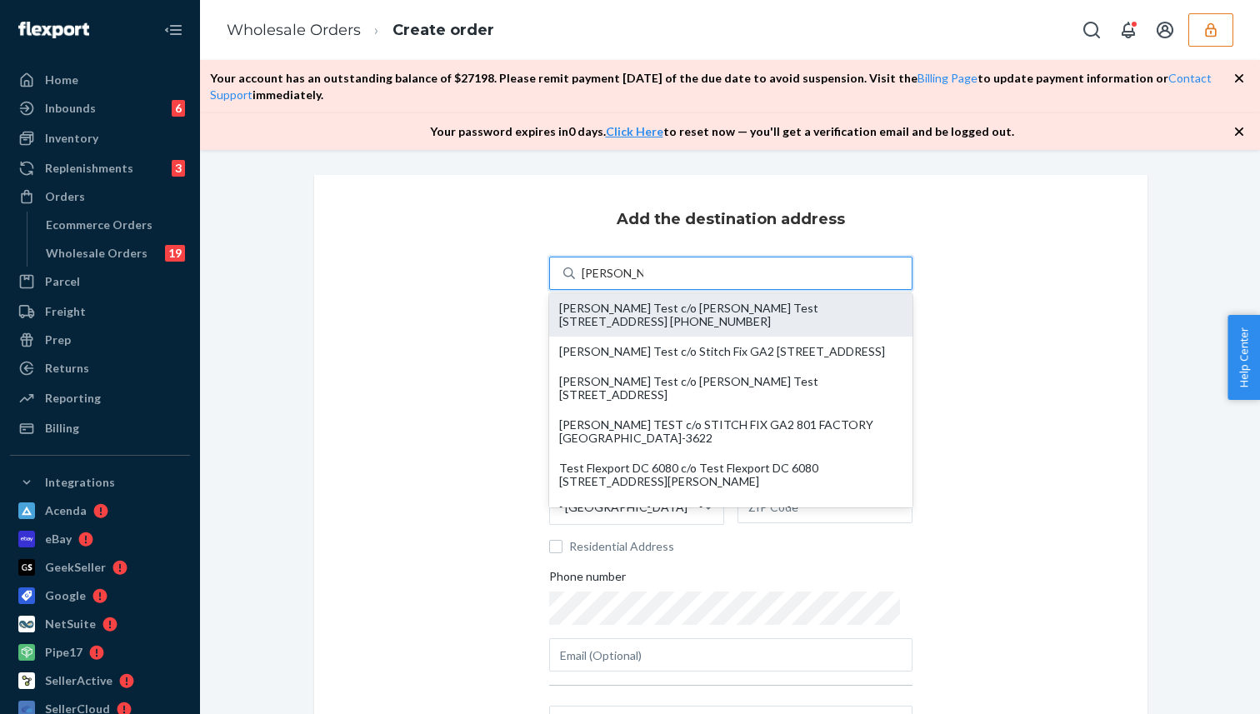
click at [725, 312] on div "[PERSON_NAME] Test c/o [PERSON_NAME] Test [STREET_ADDRESS] [PHONE_NUMBER]" at bounding box center [730, 315] width 343 height 27
click at [643, 282] on input "[PERSON_NAME] te" at bounding box center [613, 273] width 62 height 17
type input "[PERSON_NAME] Test"
type input "[STREET_ADDRESS]"
type input "[GEOGRAPHIC_DATA]"
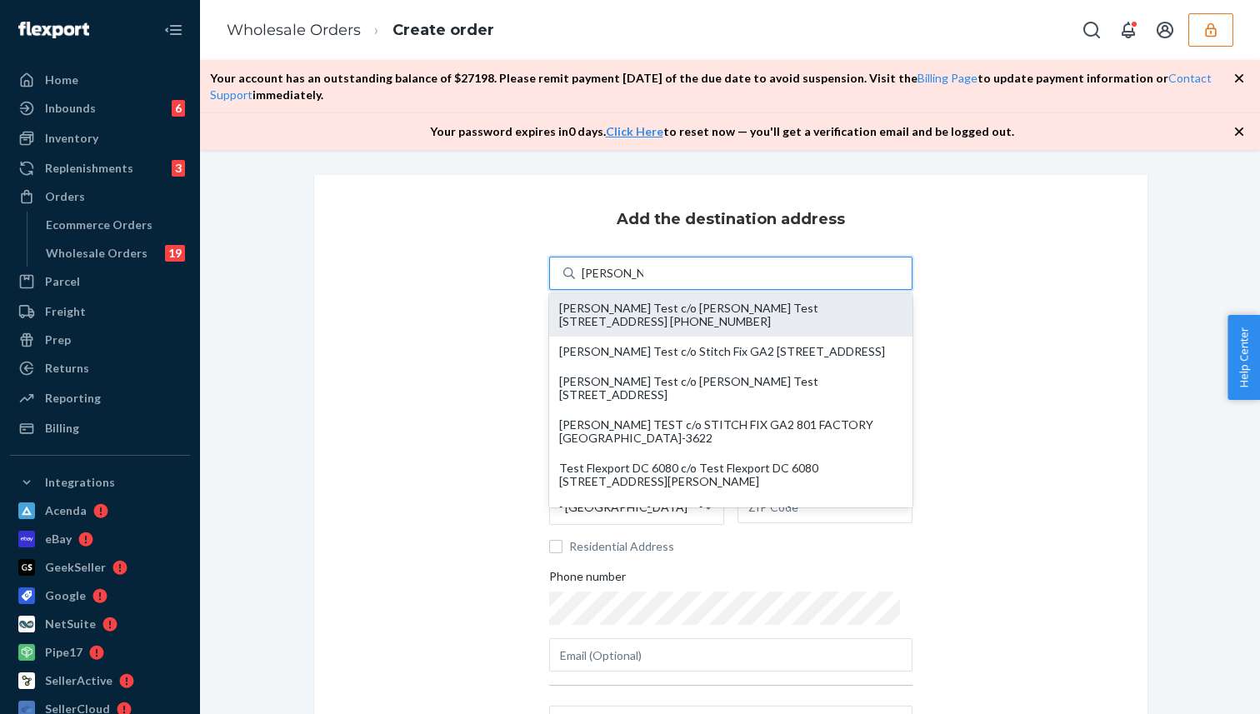
type input "CA"
type input "94108"
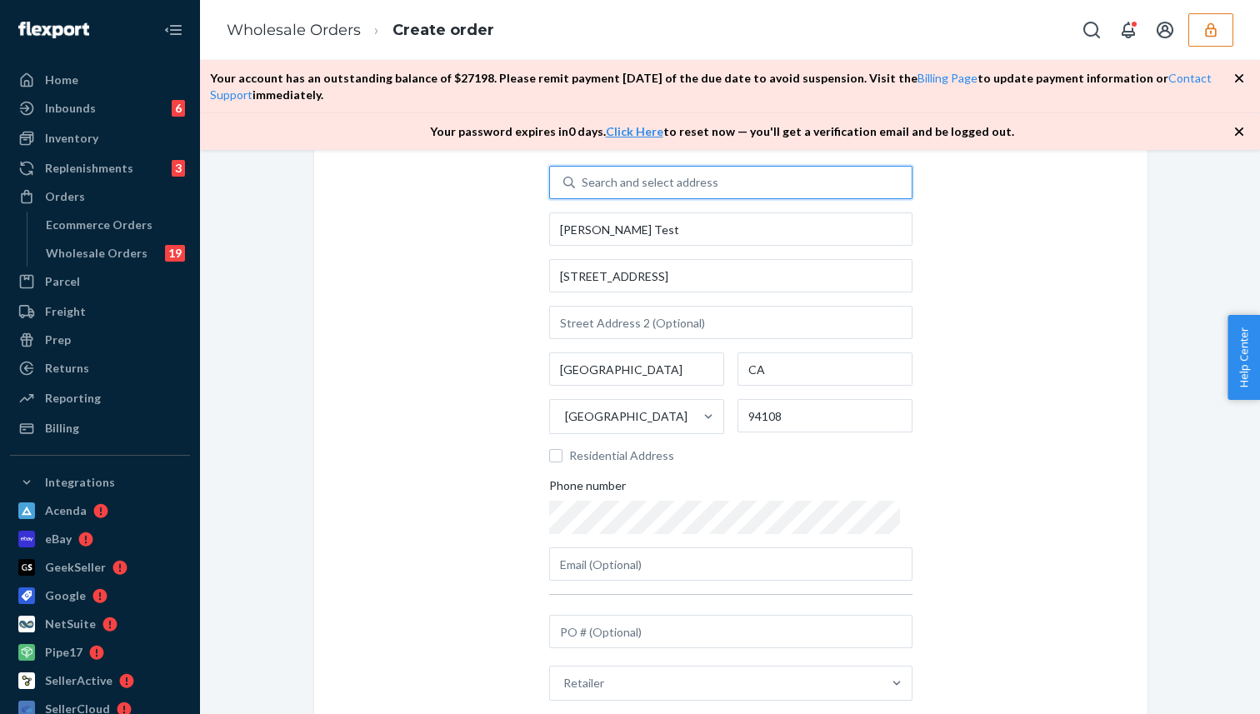
scroll to position [229, 0]
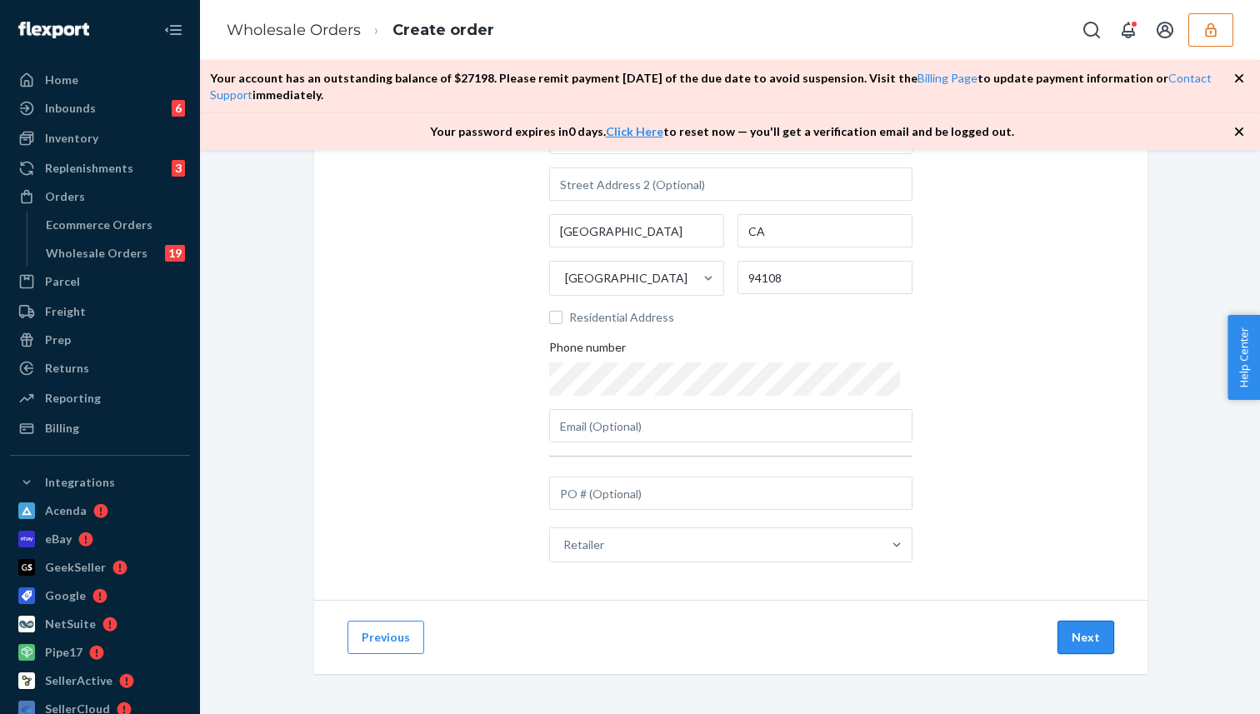
click at [1077, 646] on button "Next" at bounding box center [1085, 637] width 57 height 33
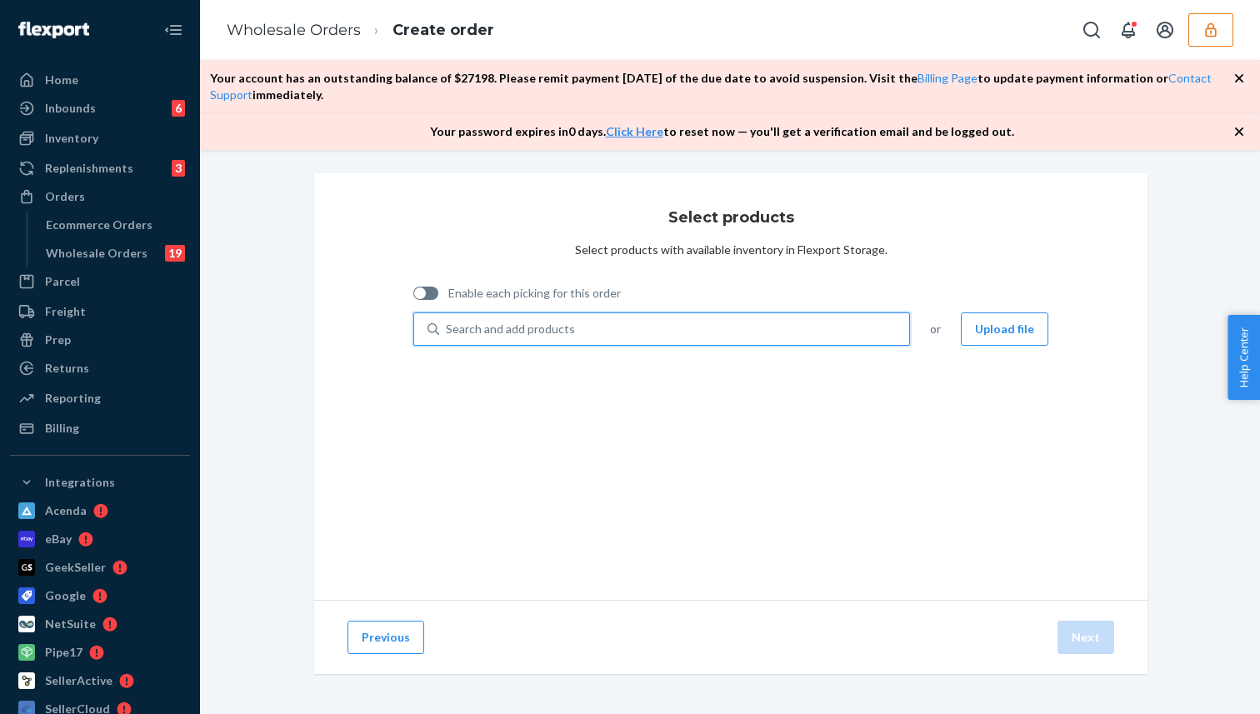
click at [482, 332] on div "Search and add products" at bounding box center [510, 329] width 129 height 17
click at [447, 332] on input "0 results available. Use Up and Down to choose options, press Enter to select t…" at bounding box center [447, 329] width 2 height 17
paste input "Test Product for Stress Test"
type input "Test Product for Stress Test"
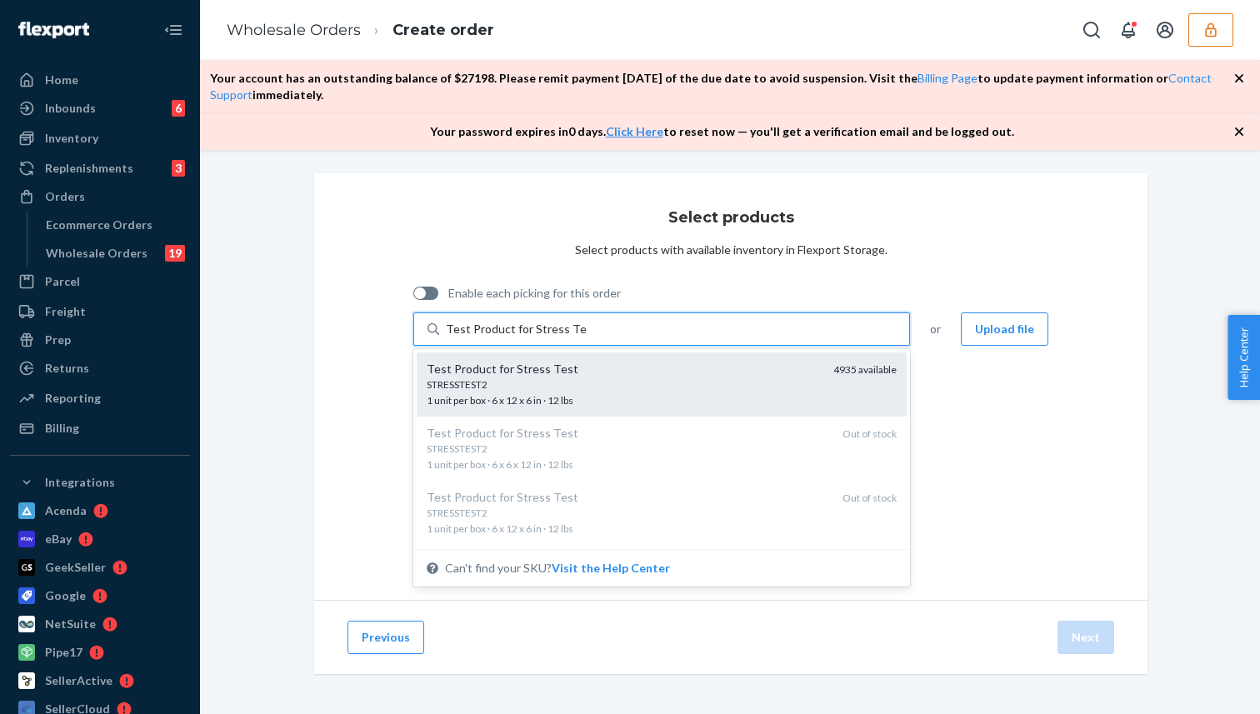
click at [502, 381] on div "STRESSTEST2" at bounding box center [623, 384] width 393 height 14
click at [502, 337] on input "Test Product for Stress Test" at bounding box center [516, 329] width 141 height 17
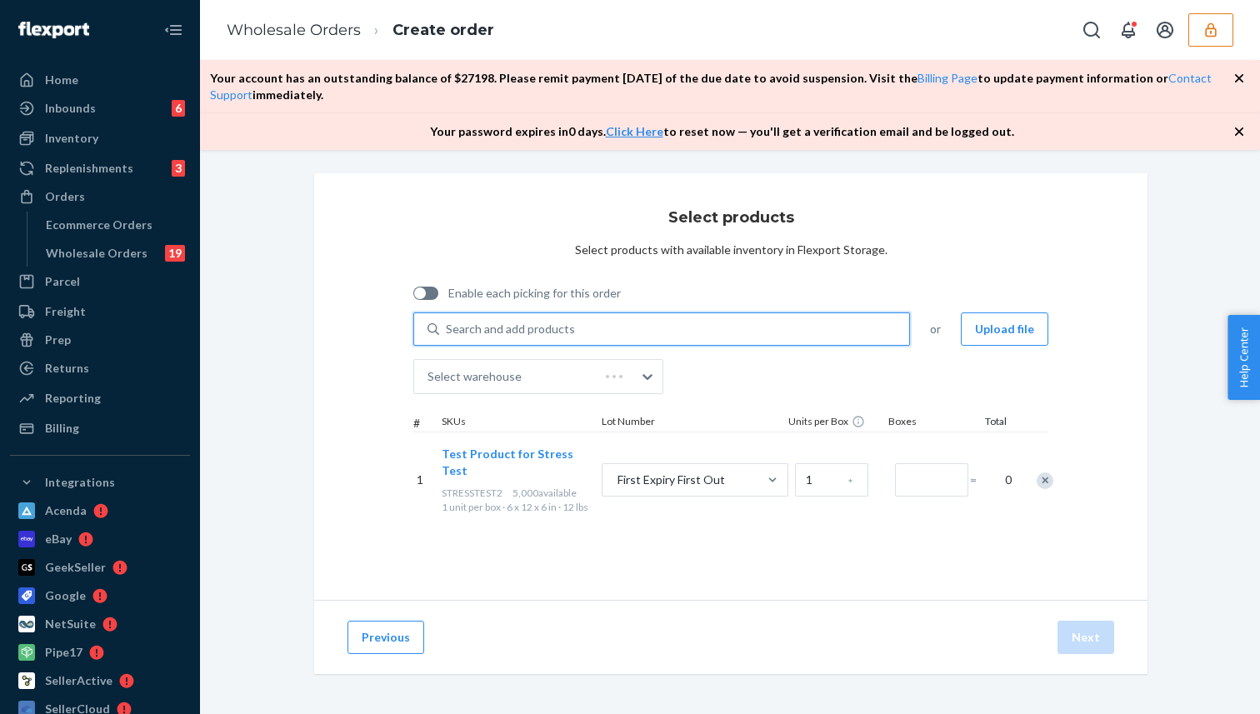
click at [427, 297] on div at bounding box center [425, 293] width 25 height 13
checkbox input "true"
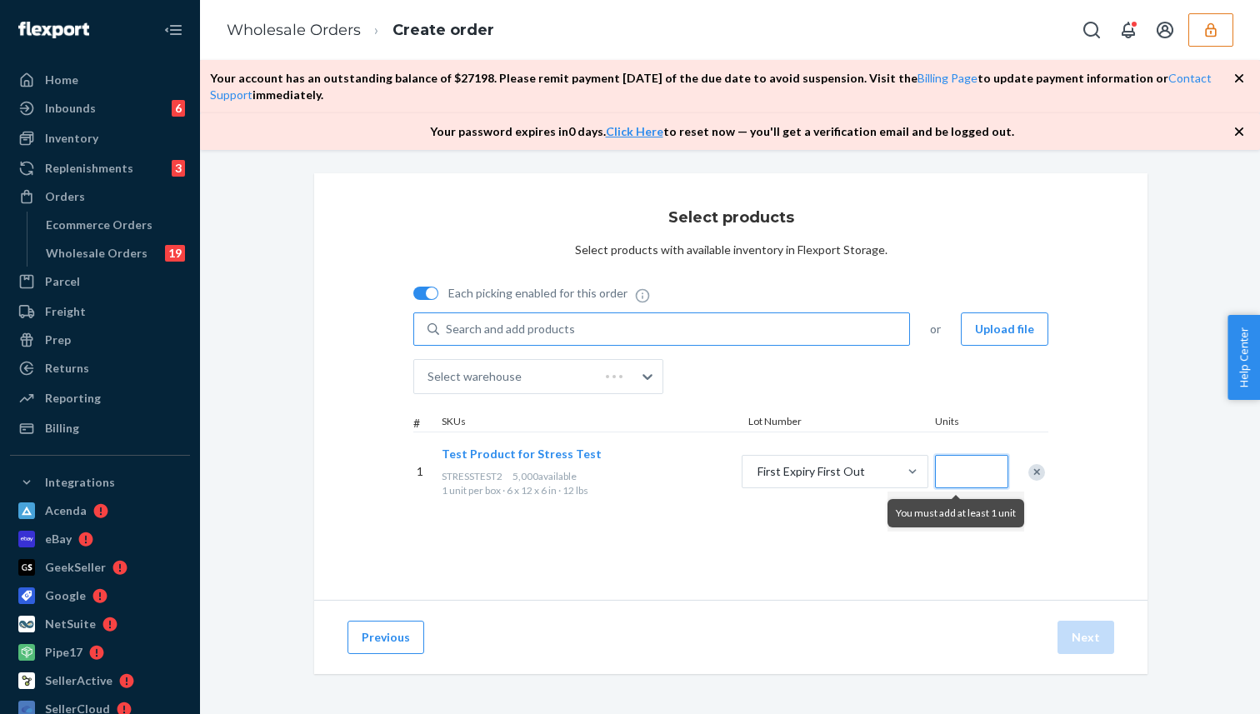
click at [952, 471] on input "Quantity" at bounding box center [971, 471] width 73 height 33
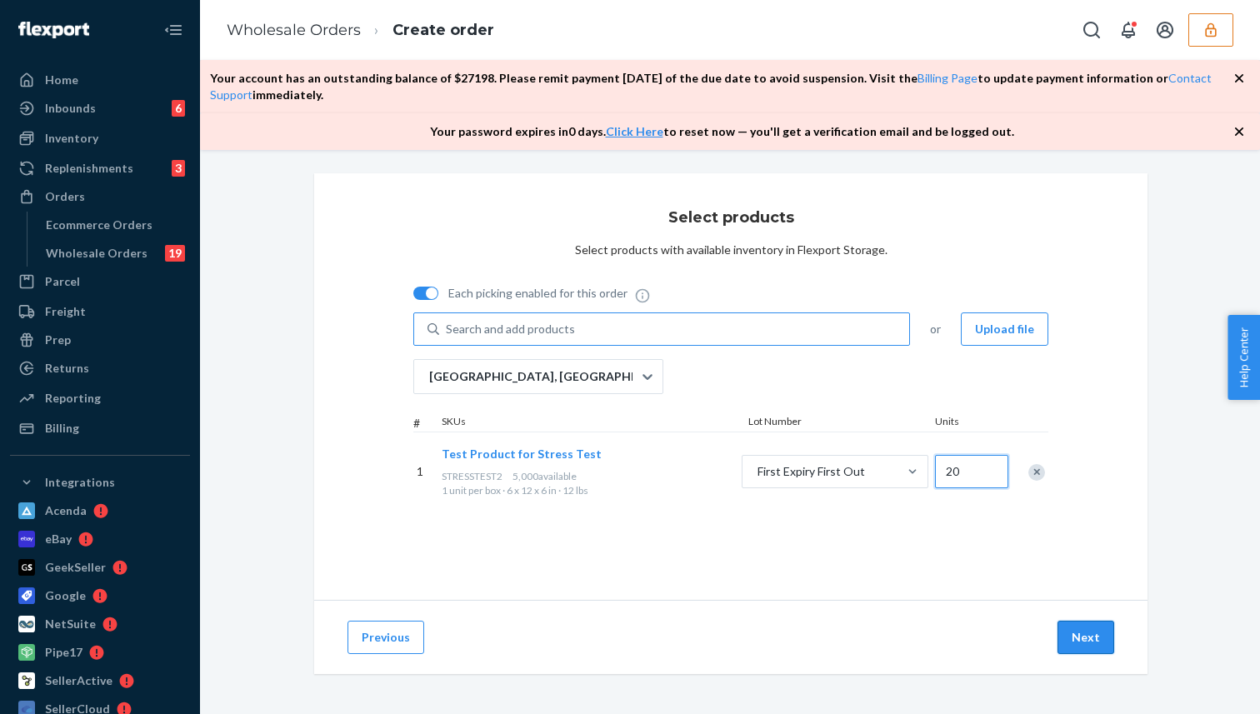
type input "20"
click at [1068, 627] on button "Next" at bounding box center [1085, 637] width 57 height 33
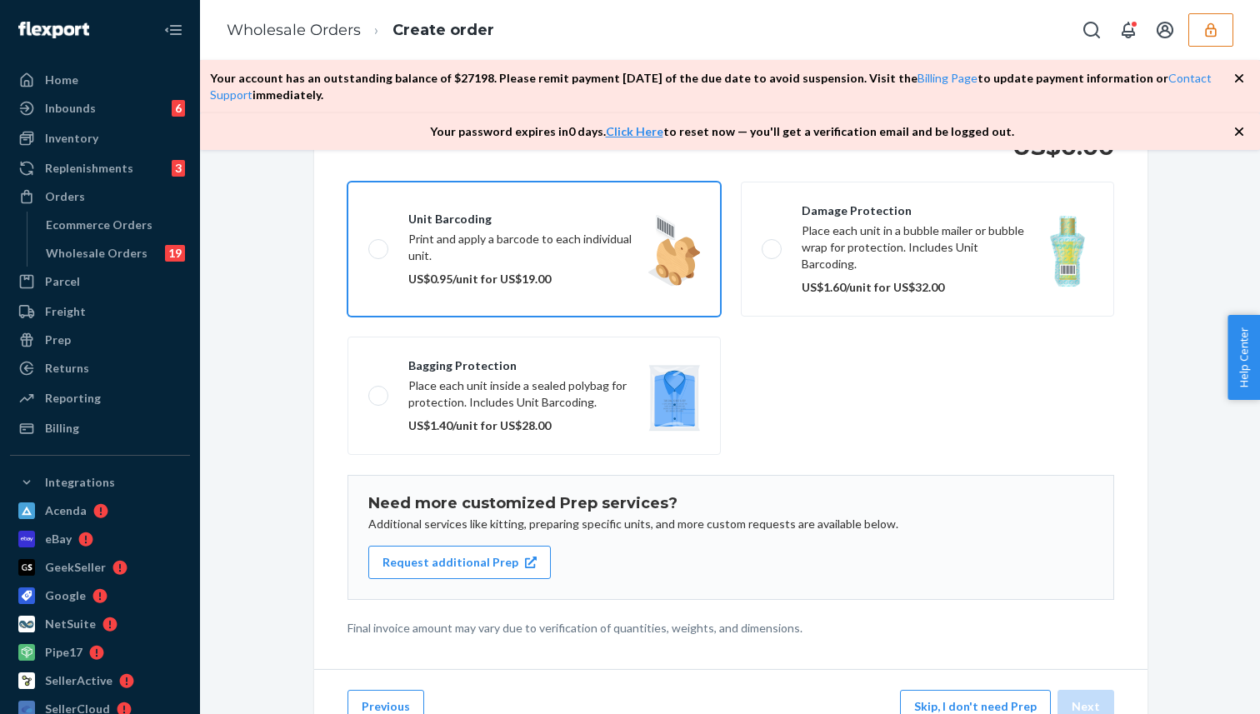
scroll to position [225, 0]
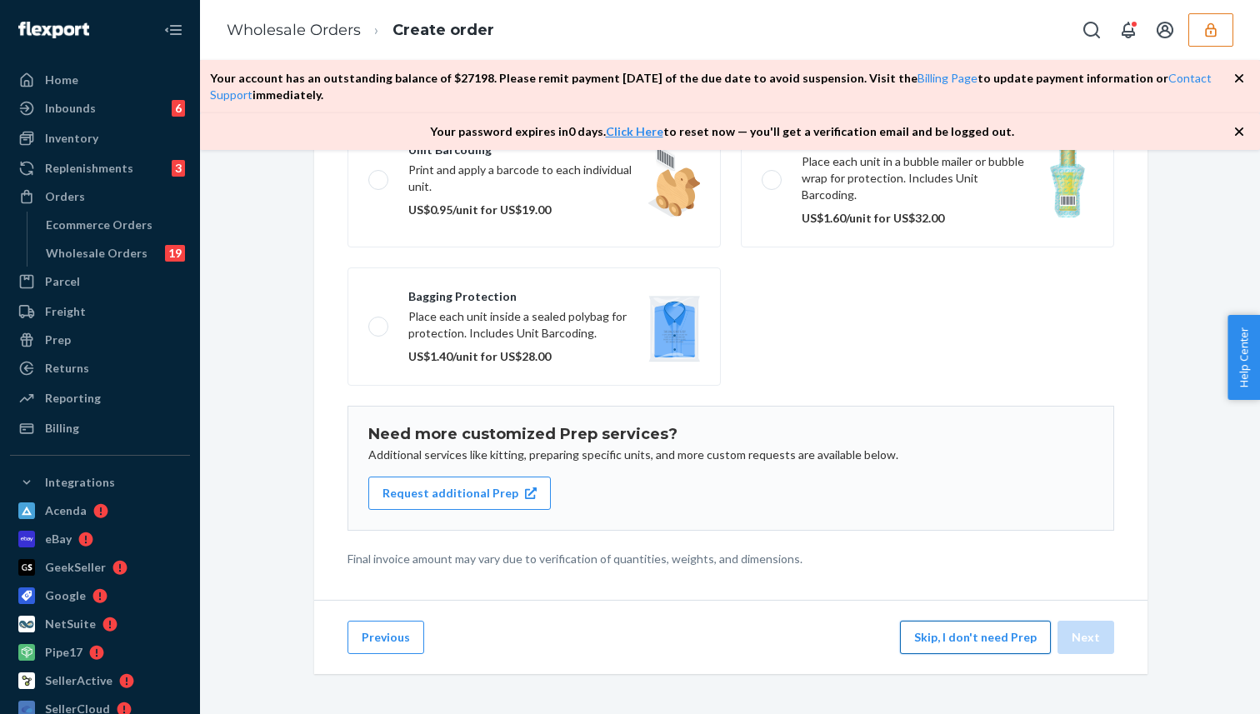
click at [922, 650] on button "Skip, I don't need Prep" at bounding box center [975, 637] width 151 height 33
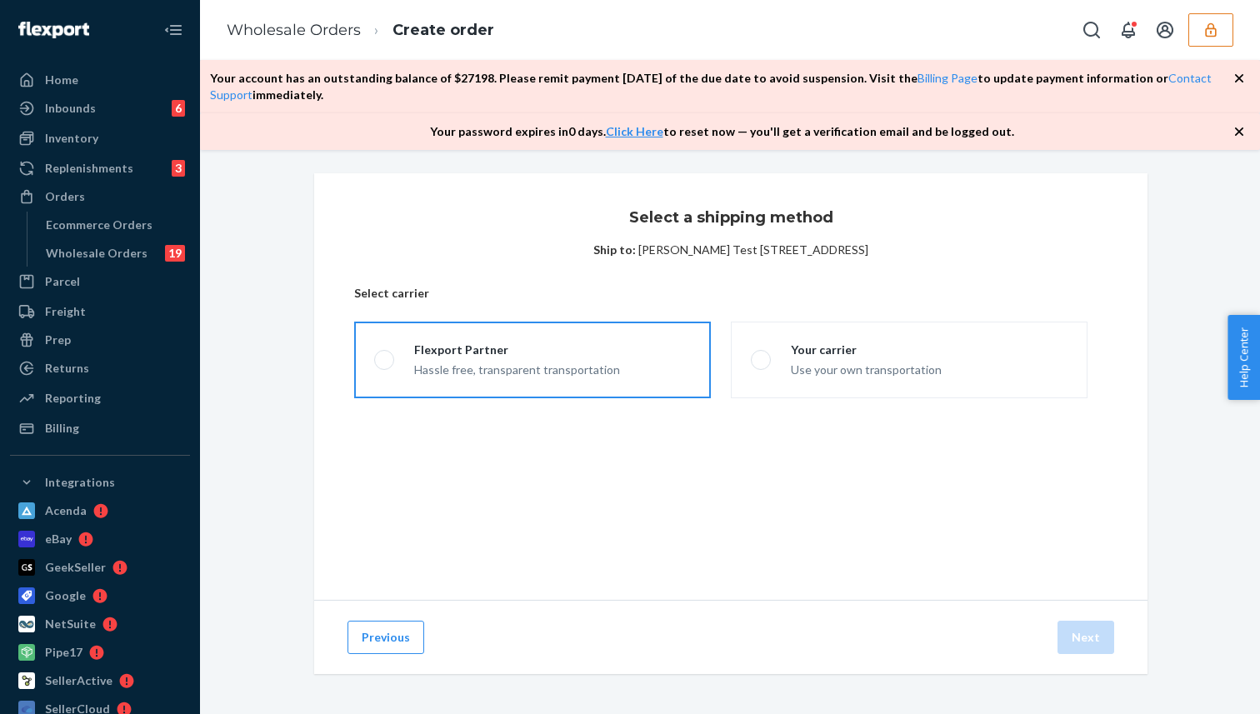
click at [547, 362] on div "Hassle free, transparent transportation" at bounding box center [517, 368] width 206 height 20
click at [385, 362] on input "Flexport Partner Hassle free, transparent transportation" at bounding box center [379, 360] width 11 height 11
radio input "true"
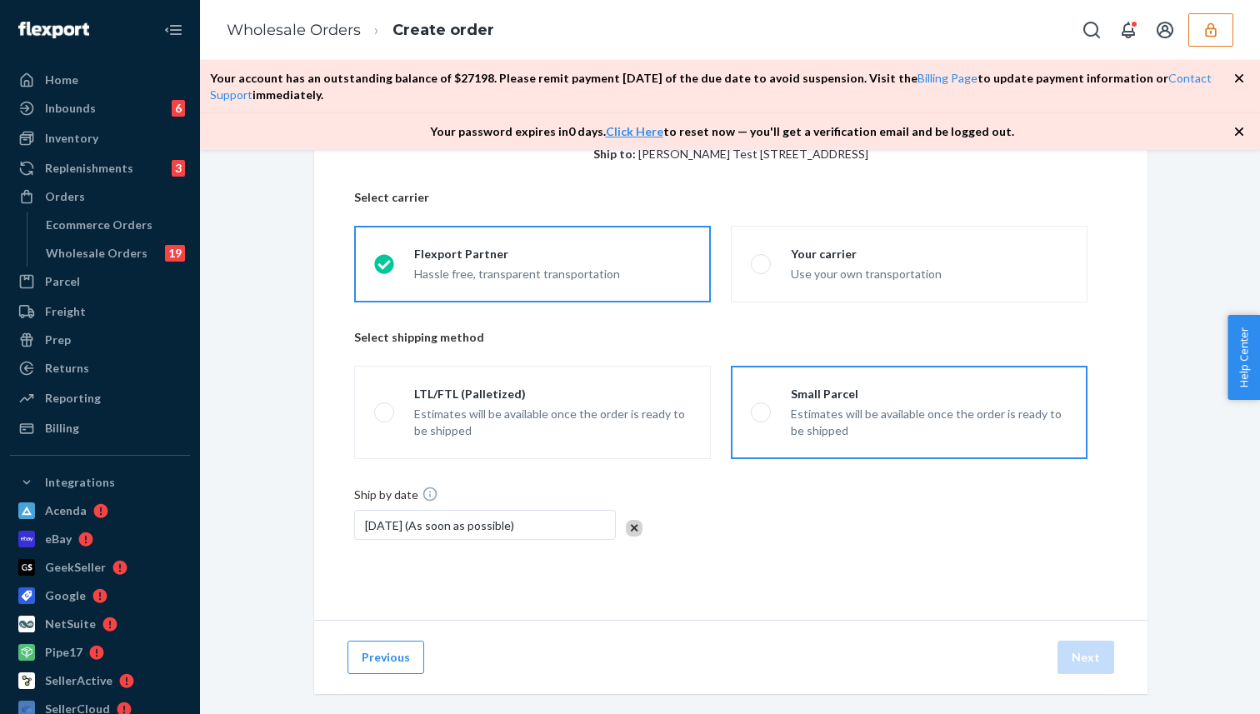
scroll to position [117, 0]
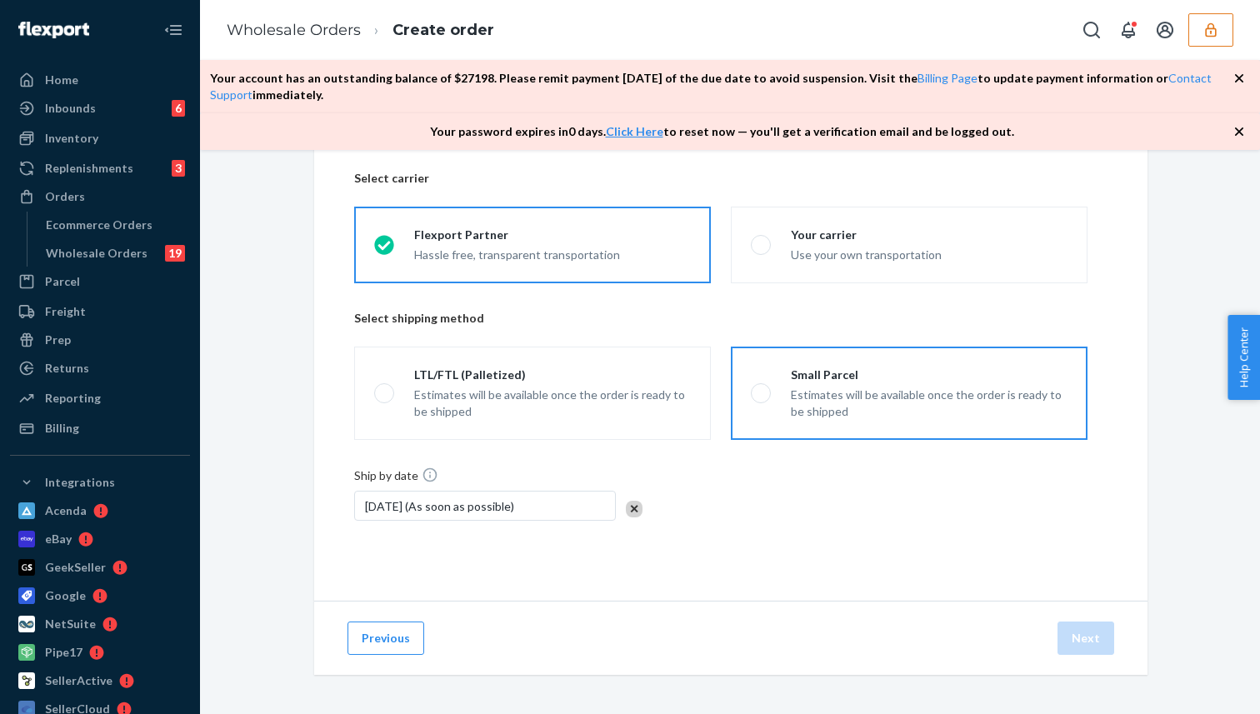
click at [769, 414] on label "Small Parcel Estimates will be available once the order is ready to be shipped" at bounding box center [909, 393] width 357 height 93
click at [762, 399] on input "Small Parcel Estimates will be available once the order is ready to be shipped" at bounding box center [756, 393] width 11 height 11
radio input "true"
click at [1067, 637] on button "Next" at bounding box center [1085, 638] width 57 height 33
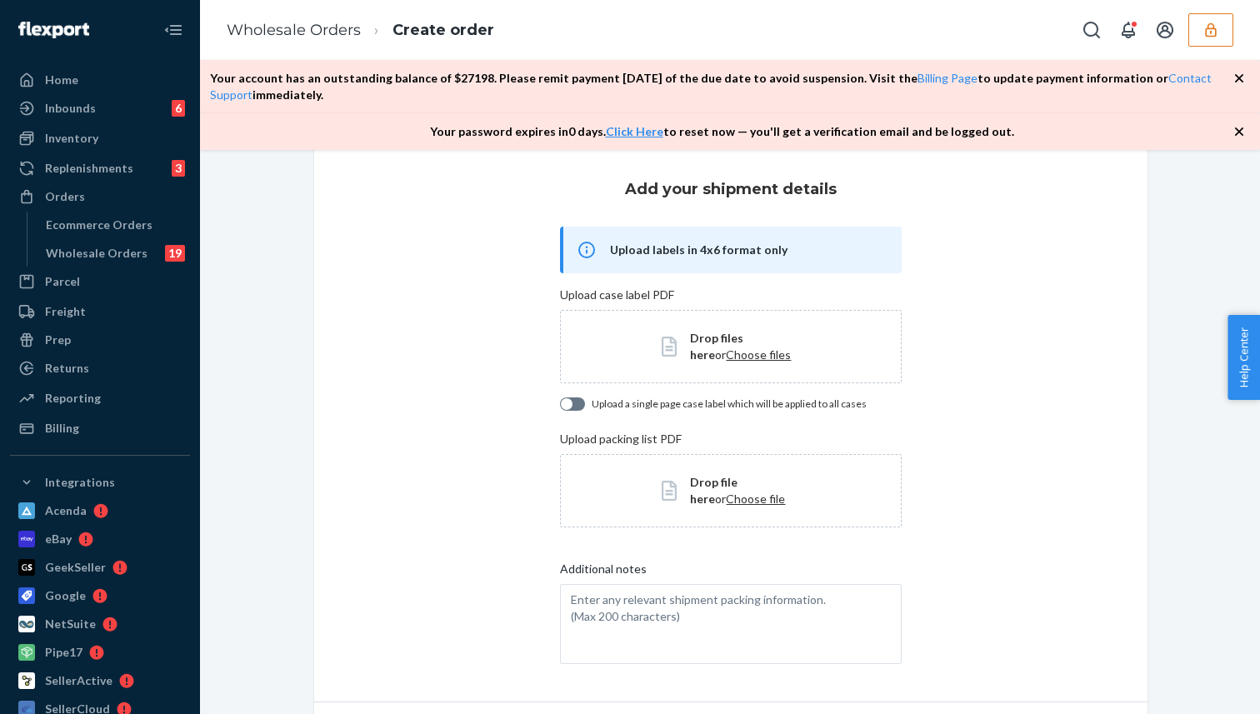
scroll to position [132, 0]
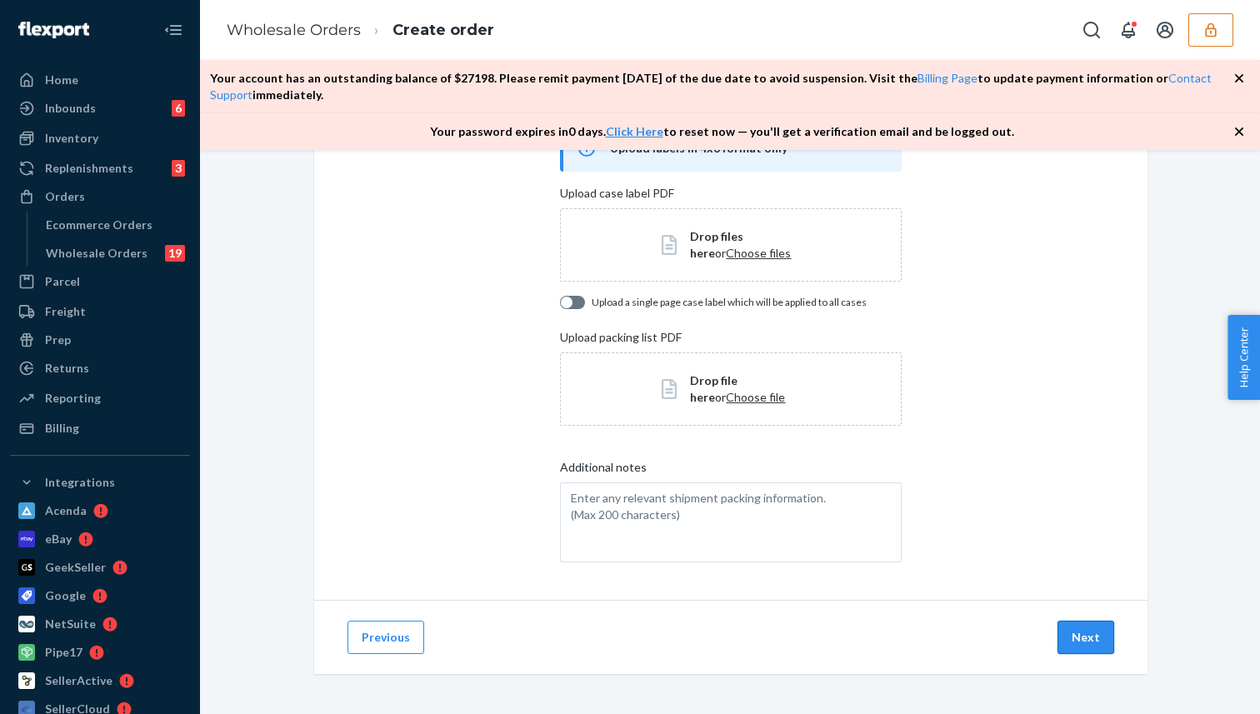
click at [1091, 632] on button "Next" at bounding box center [1085, 637] width 57 height 33
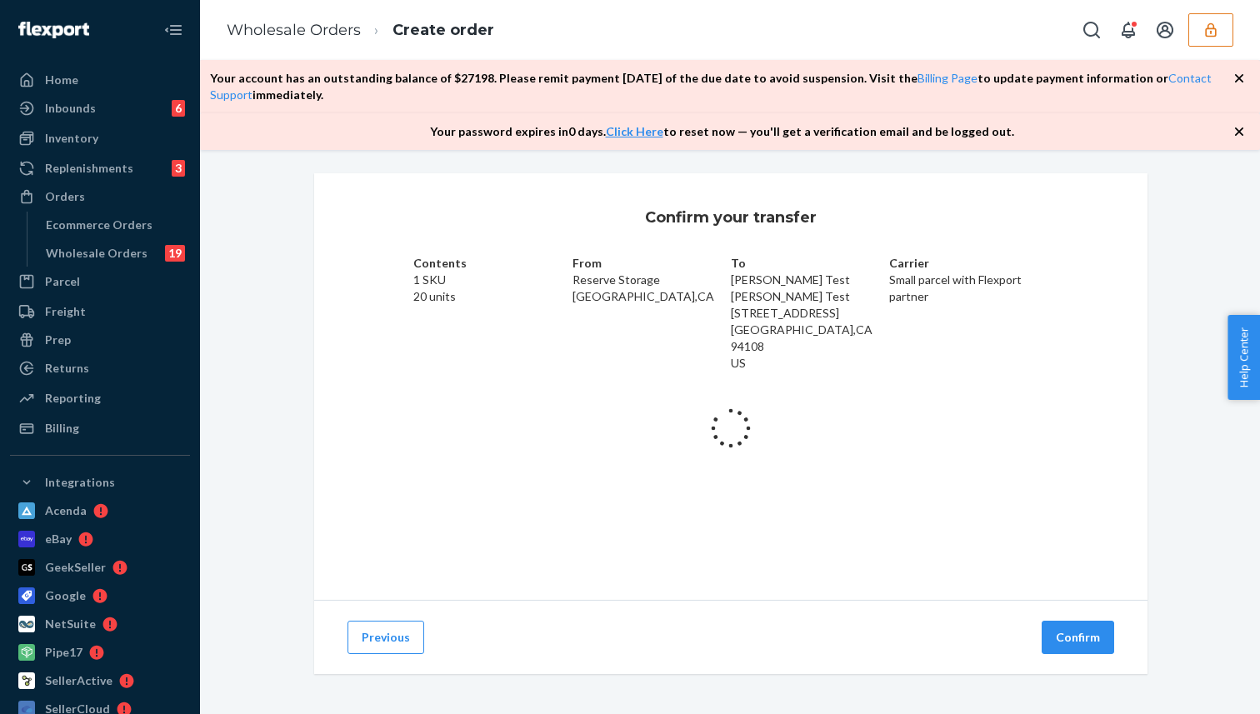
scroll to position [7, 0]
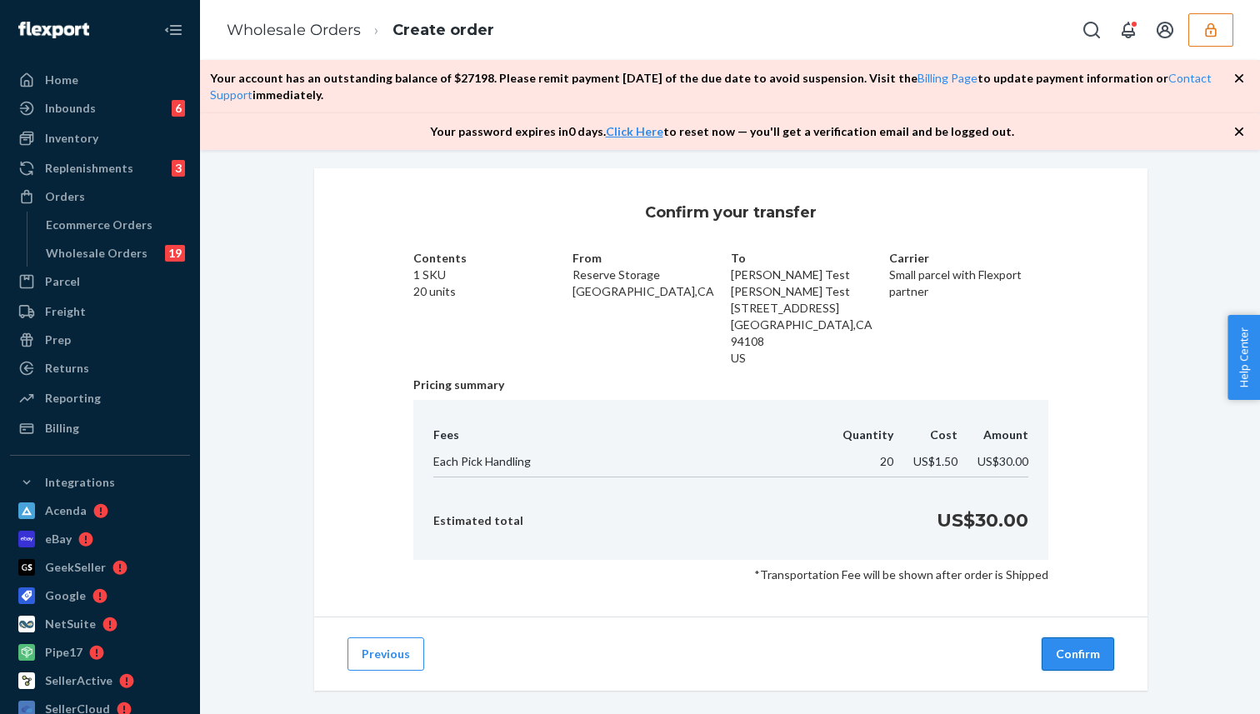
click at [1054, 641] on button "Confirm" at bounding box center [1078, 653] width 72 height 33
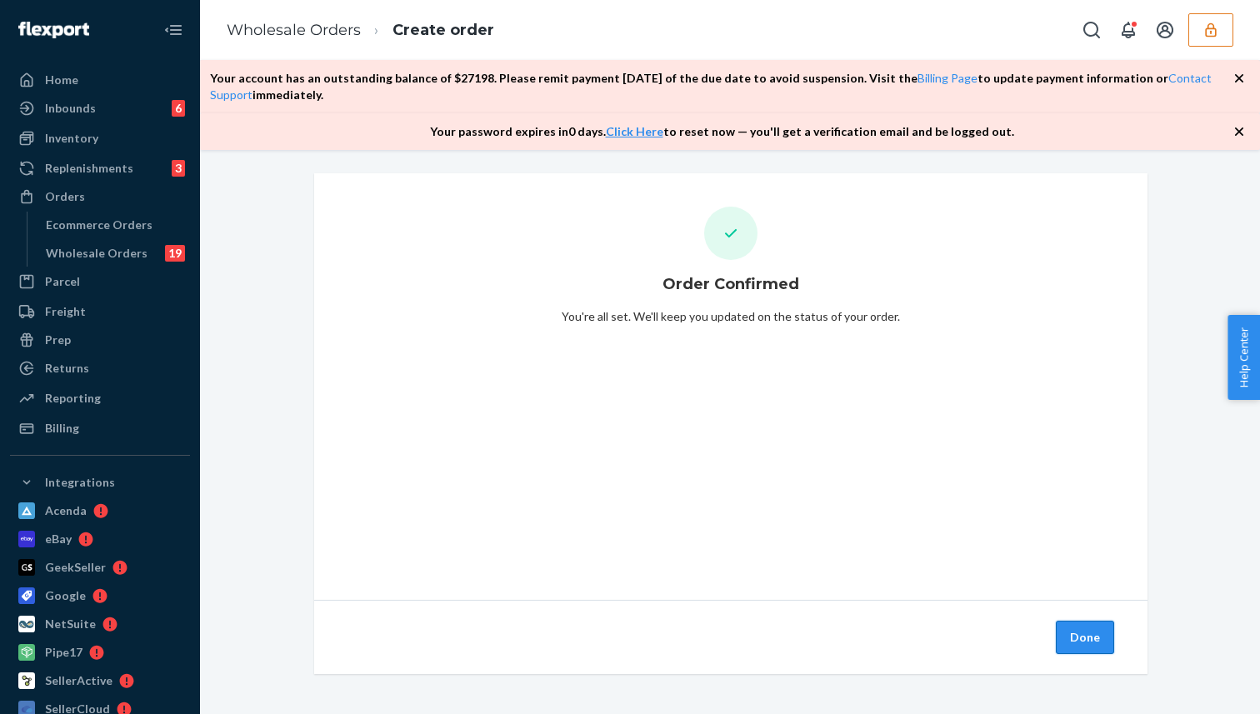
click at [1072, 635] on button "Done" at bounding box center [1085, 637] width 58 height 33
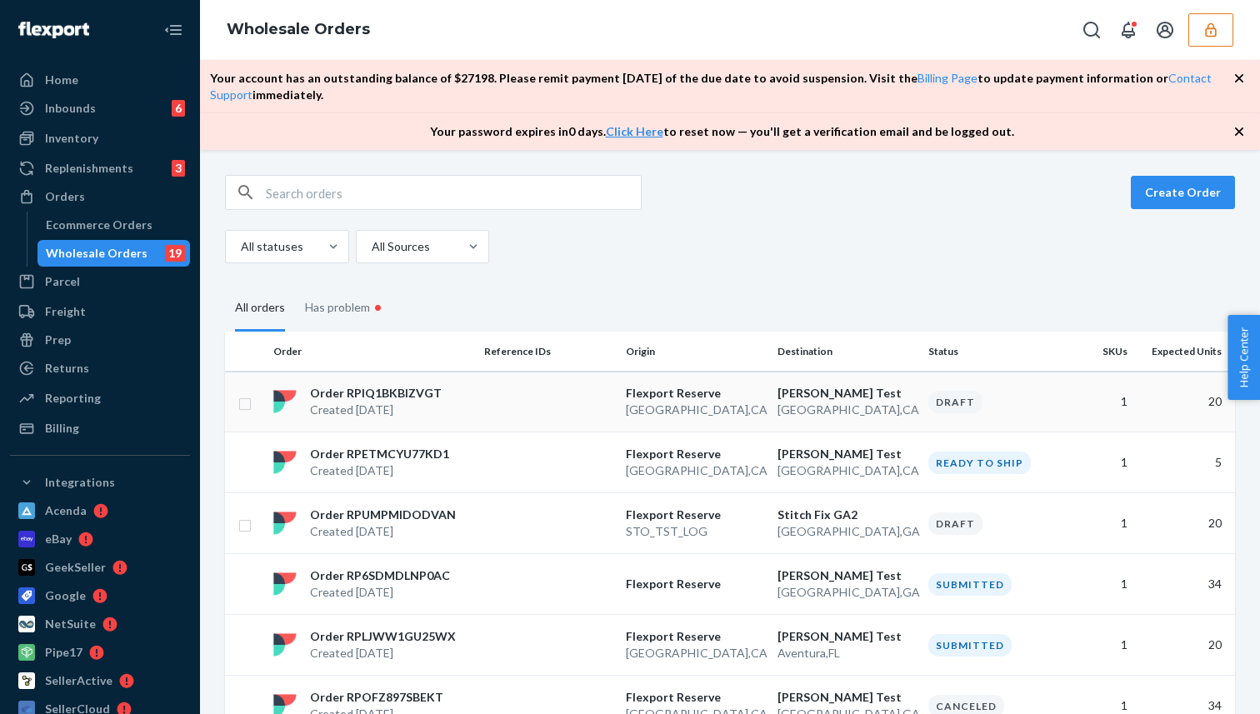
click at [516, 397] on td at bounding box center [548, 402] width 142 height 61
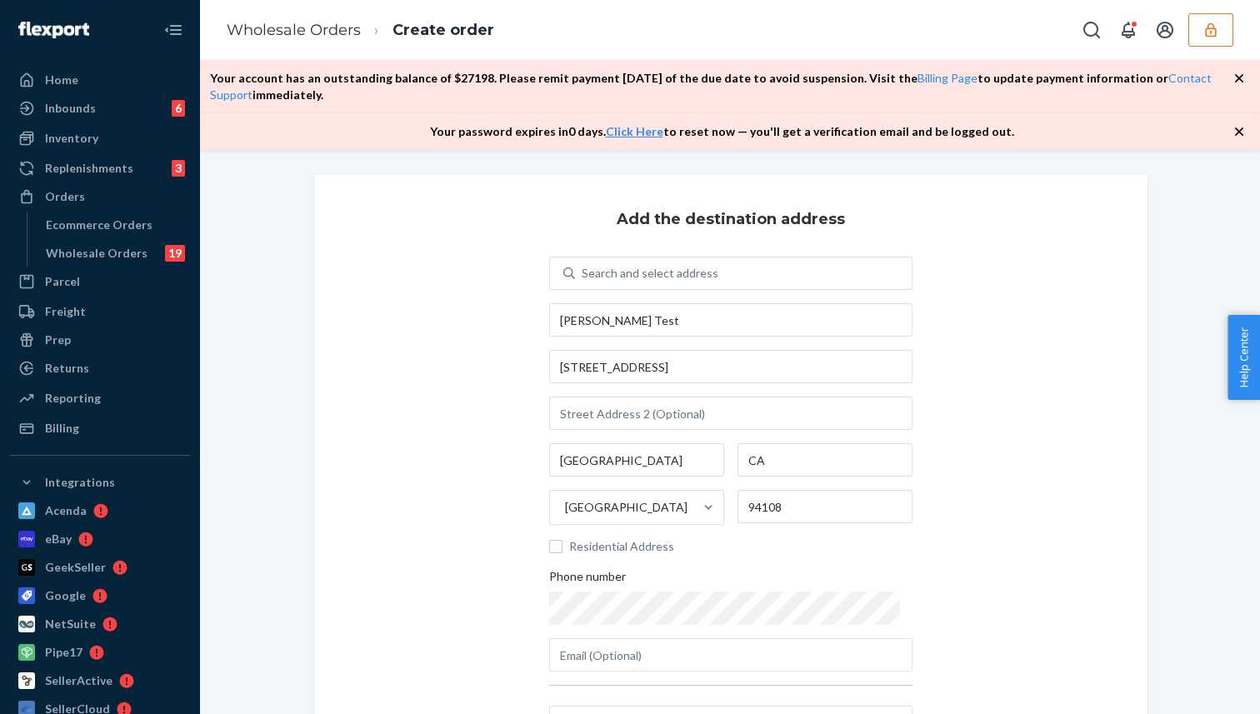
scroll to position [229, 0]
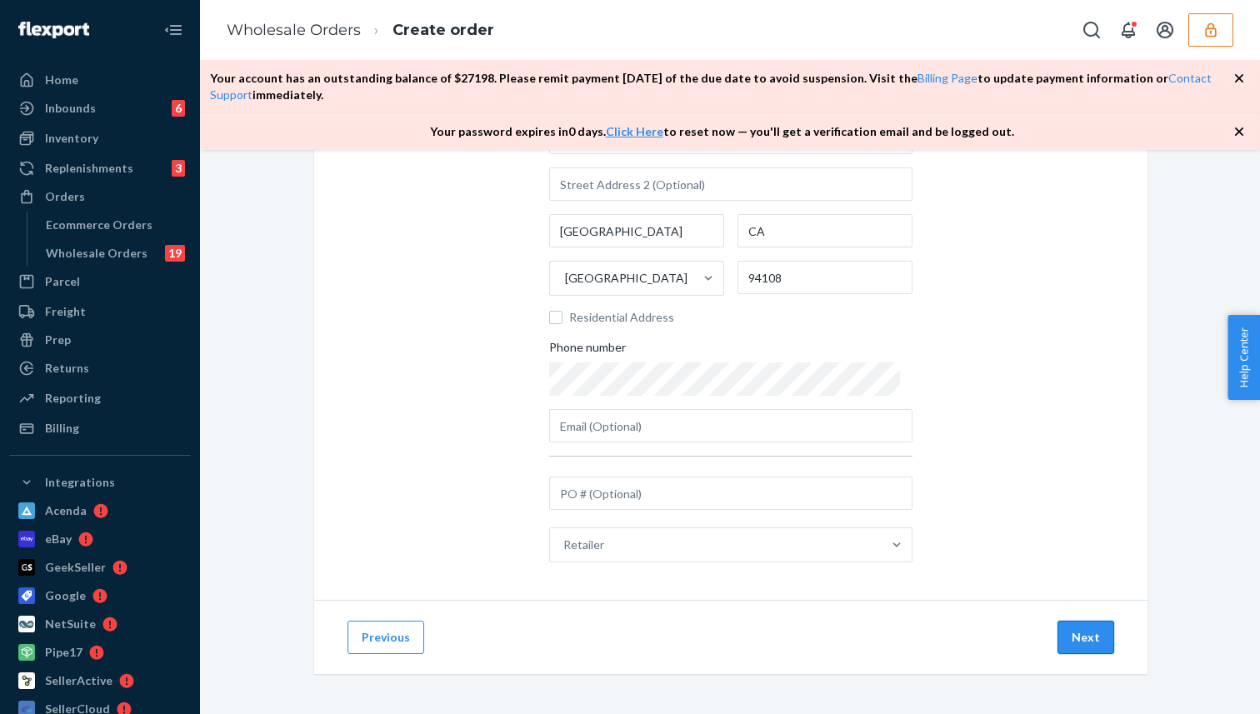
click at [1072, 629] on button "Next" at bounding box center [1085, 637] width 57 height 33
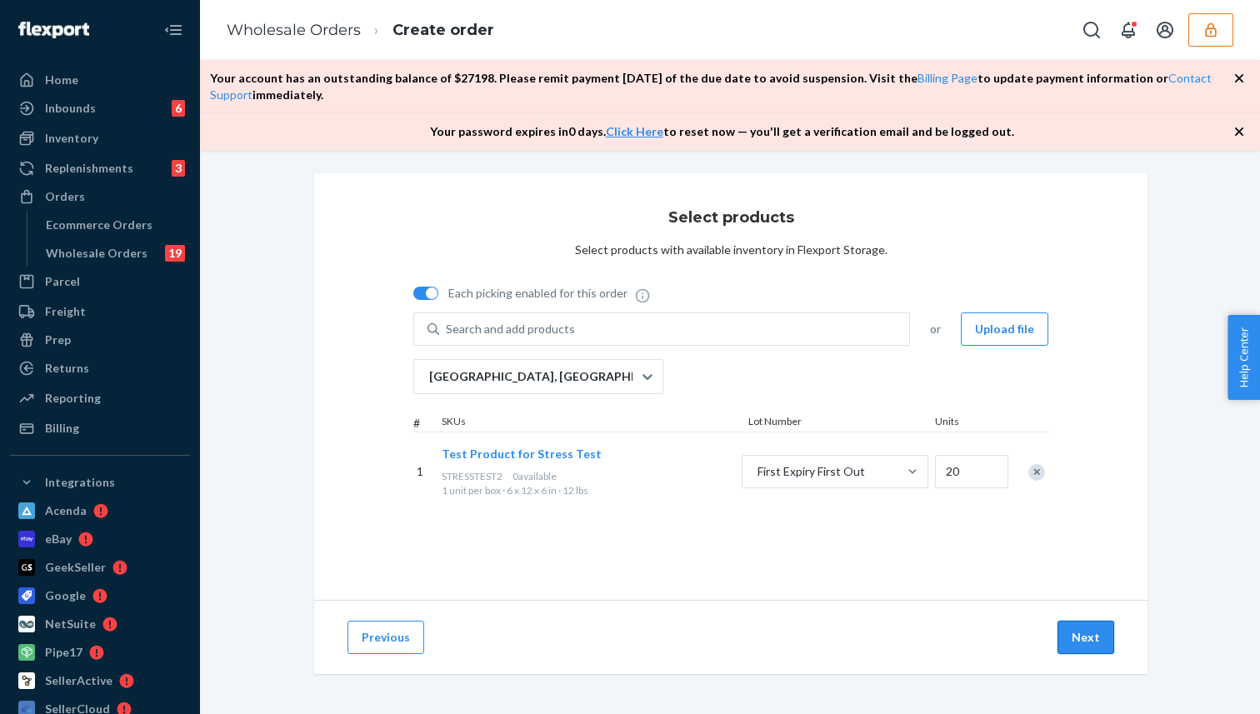
click at [1072, 628] on button "Next" at bounding box center [1085, 637] width 57 height 33
click at [1086, 639] on button "Next" at bounding box center [1085, 637] width 57 height 33
click at [1071, 644] on button "Next" at bounding box center [1085, 637] width 57 height 33
click at [396, 630] on button "Previous" at bounding box center [385, 637] width 77 height 33
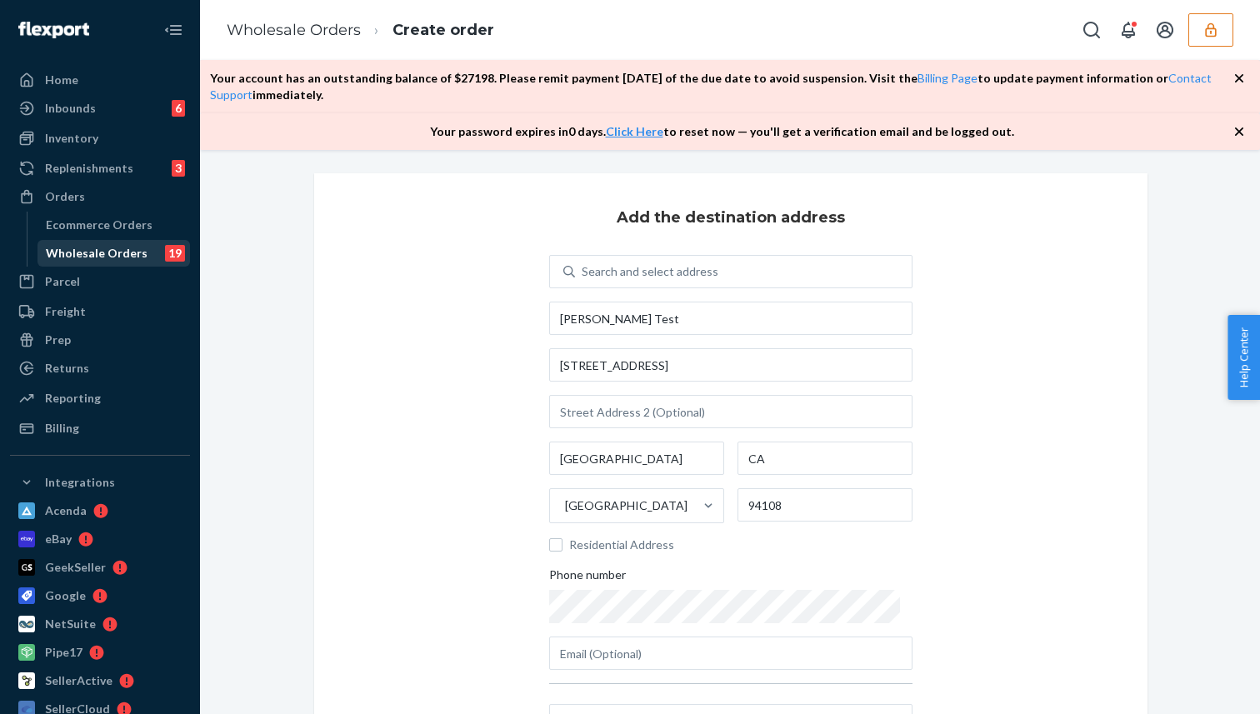
click at [134, 250] on div "Wholesale Orders" at bounding box center [97, 253] width 102 height 17
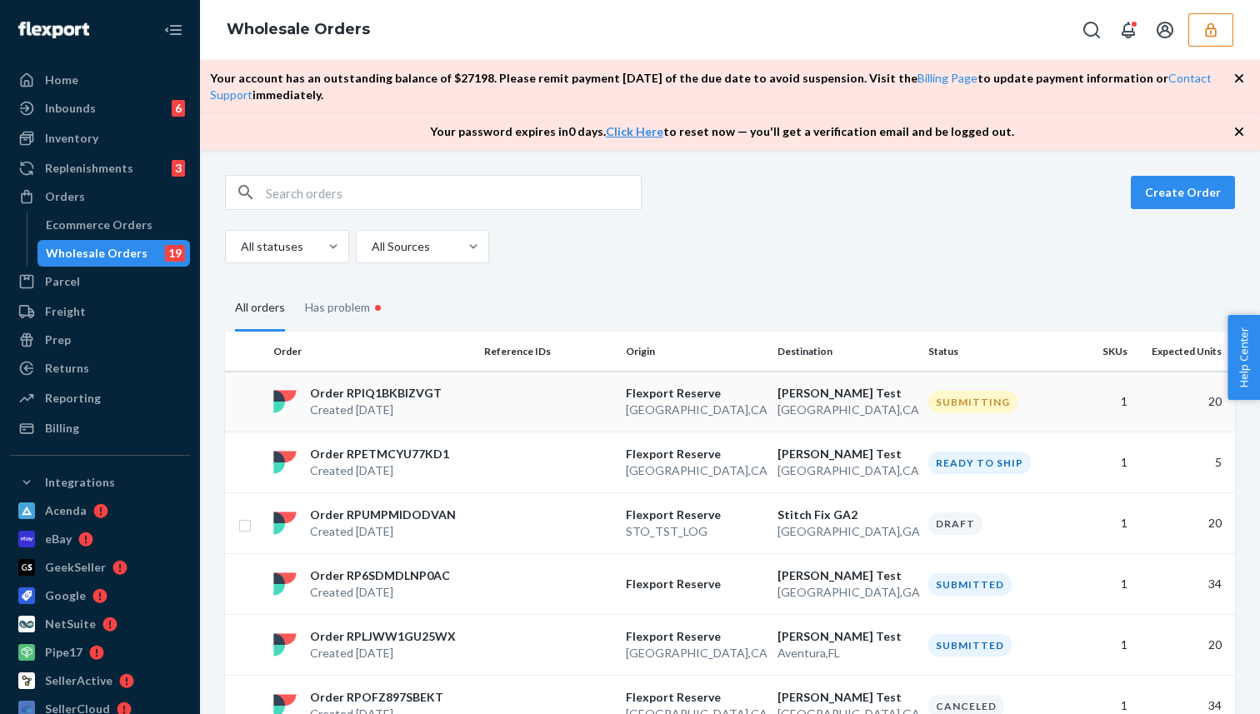
click at [443, 393] on div "Order RPIQ1BKBIZVGT Created [DATE]" at bounding box center [372, 401] width 211 height 33
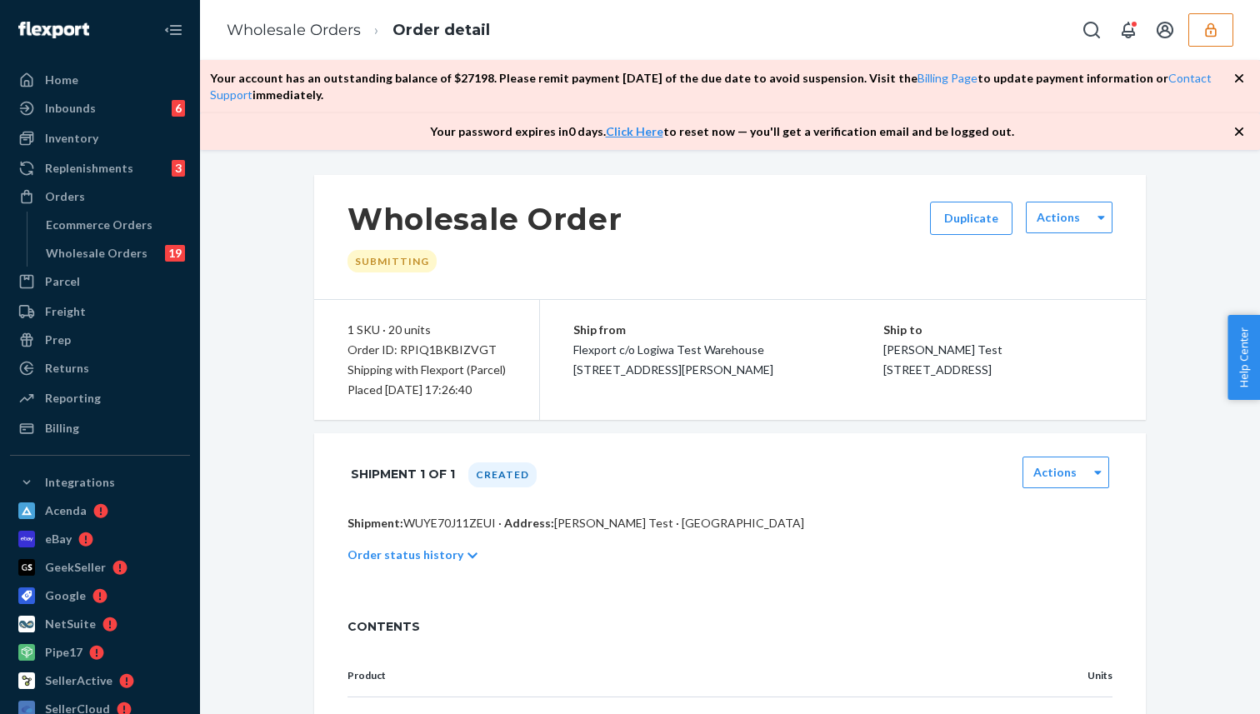
scroll to position [27, 0]
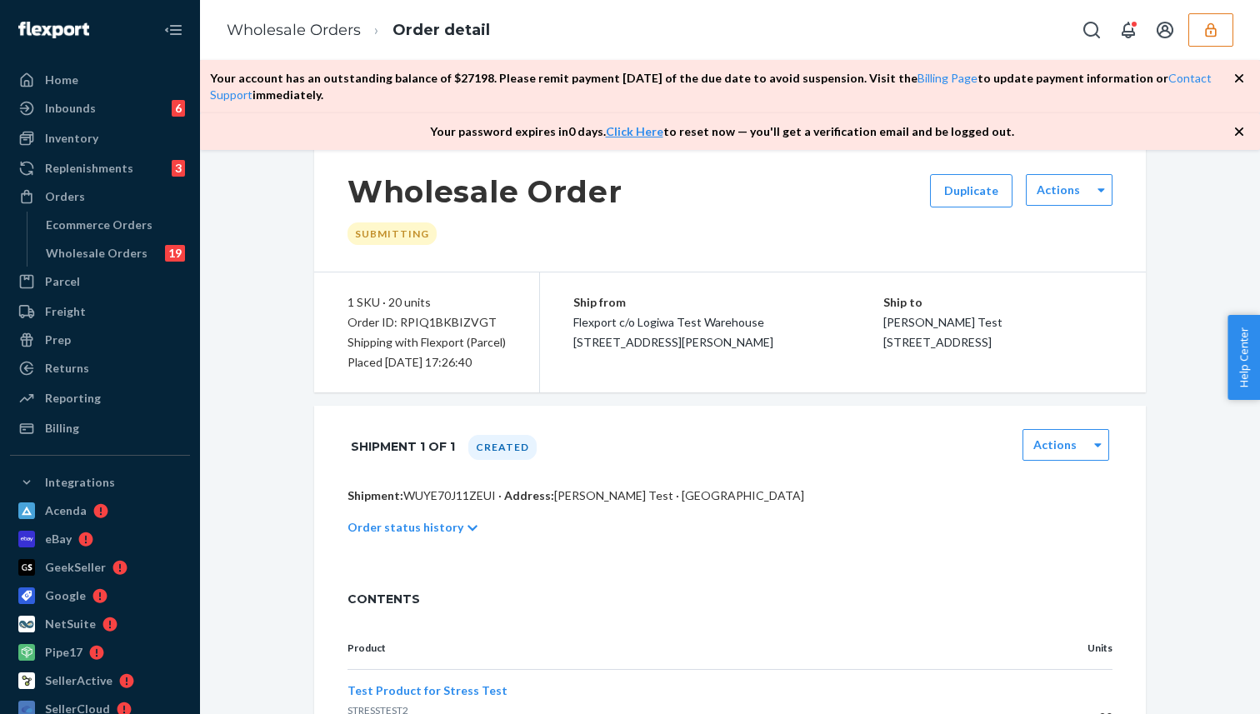
click at [452, 504] on p "Shipment: WUYE70J11ZEUI · Address: Mandeep Test · San Francisco, CA 94108" at bounding box center [729, 495] width 765 height 17
copy p "WUYE70J11ZEUI"
